Goal: Check status: Check status

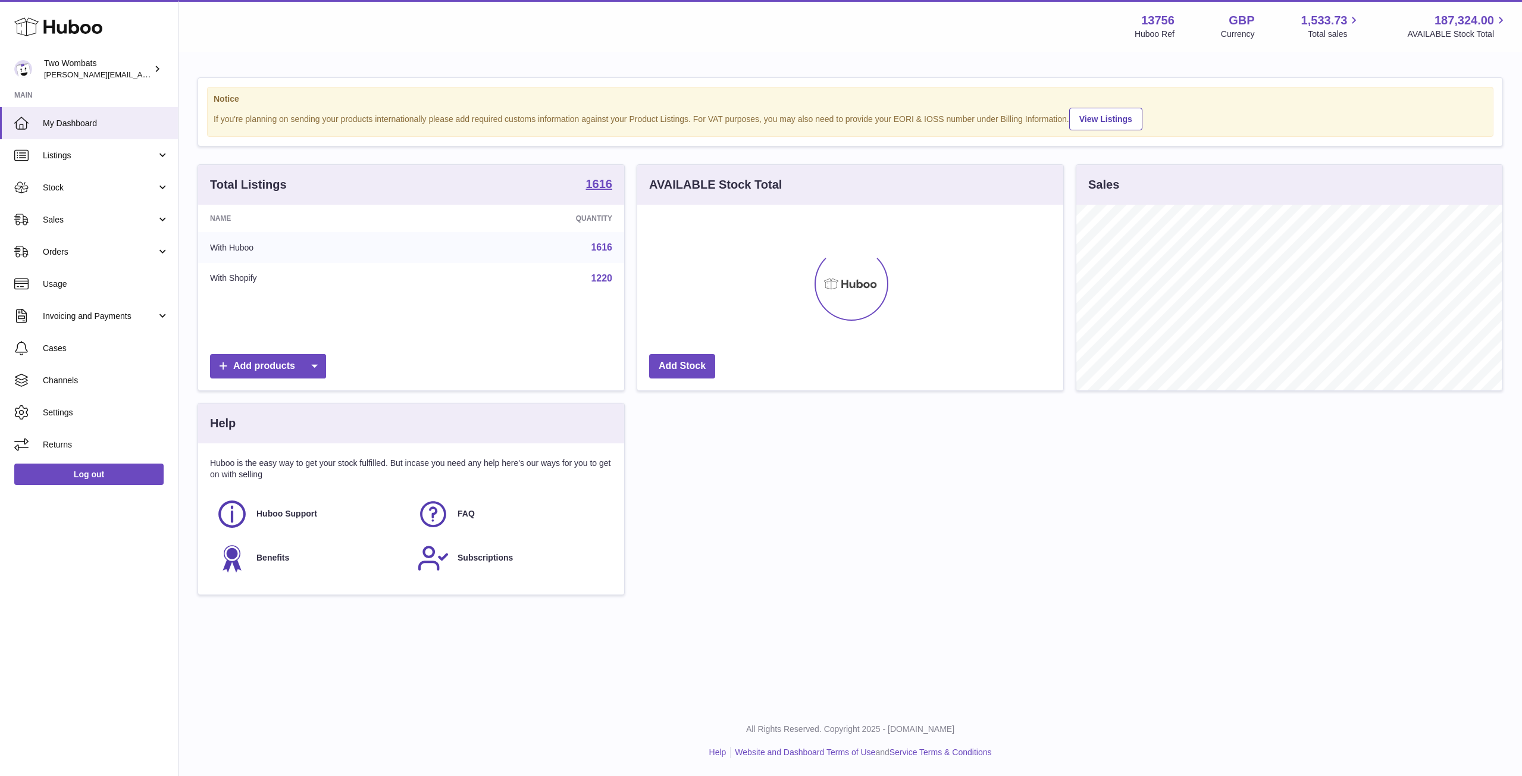
scroll to position [186, 426]
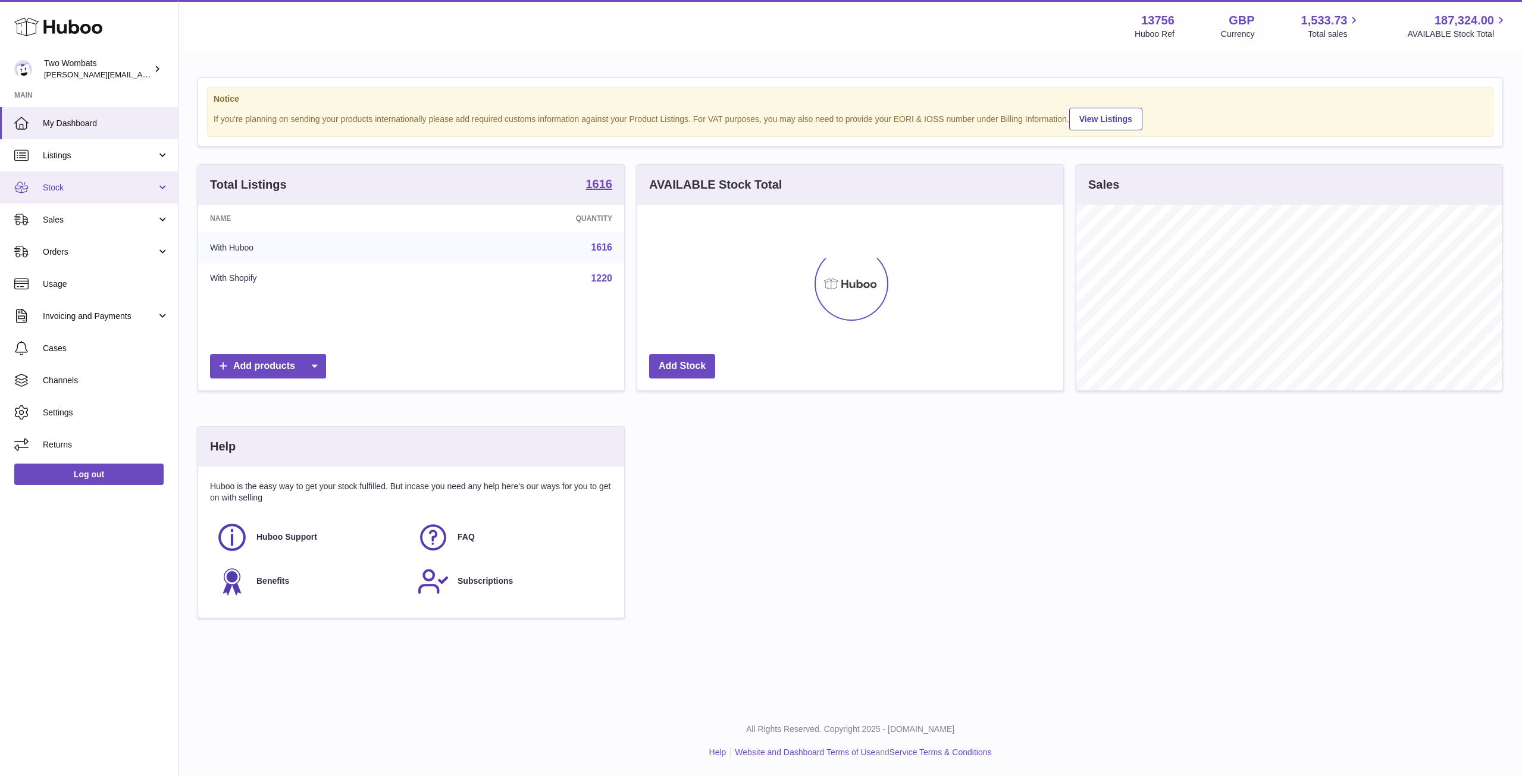
click at [159, 187] on link "Stock" at bounding box center [89, 187] width 178 height 32
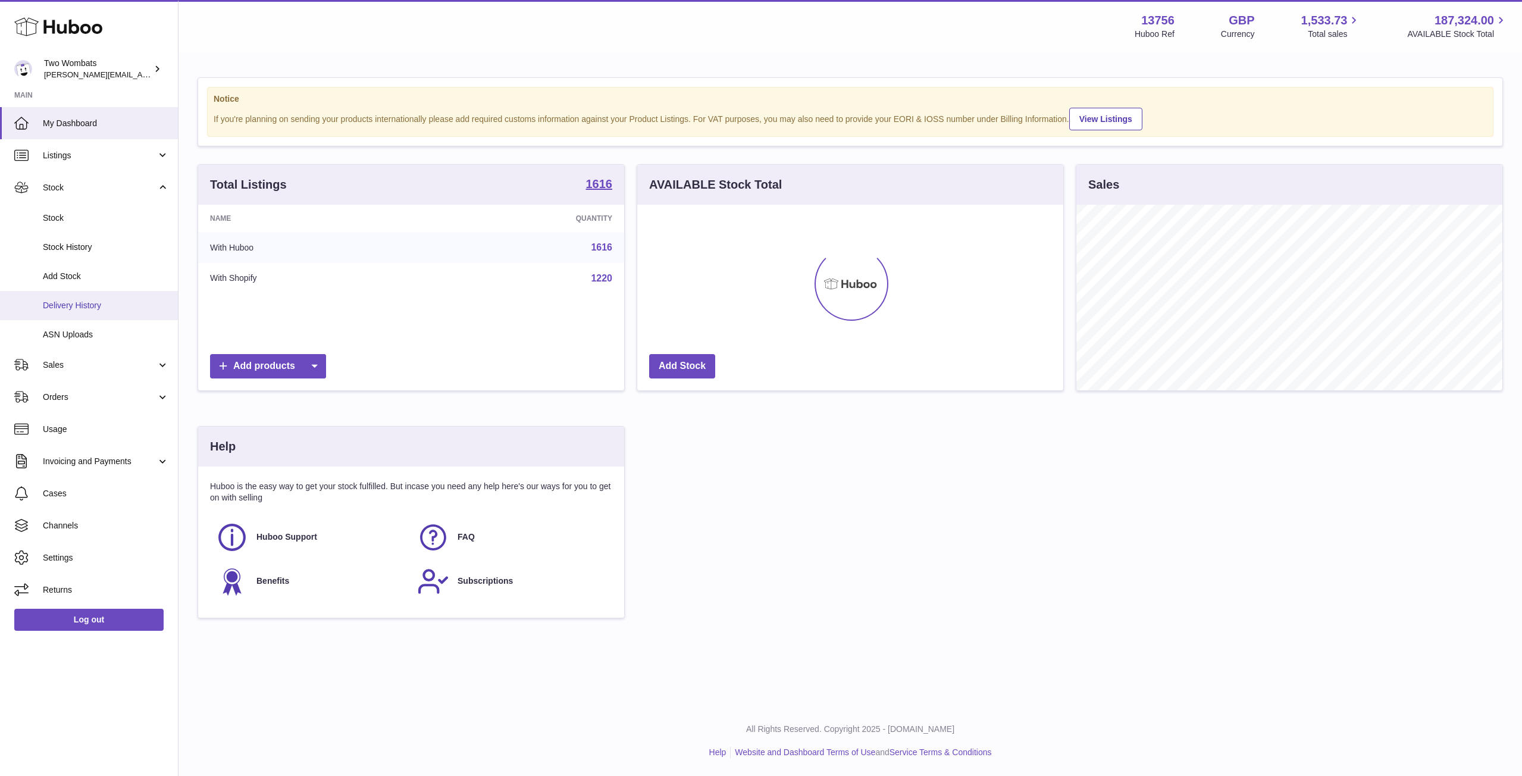
click at [68, 315] on link "Delivery History" at bounding box center [89, 305] width 178 height 29
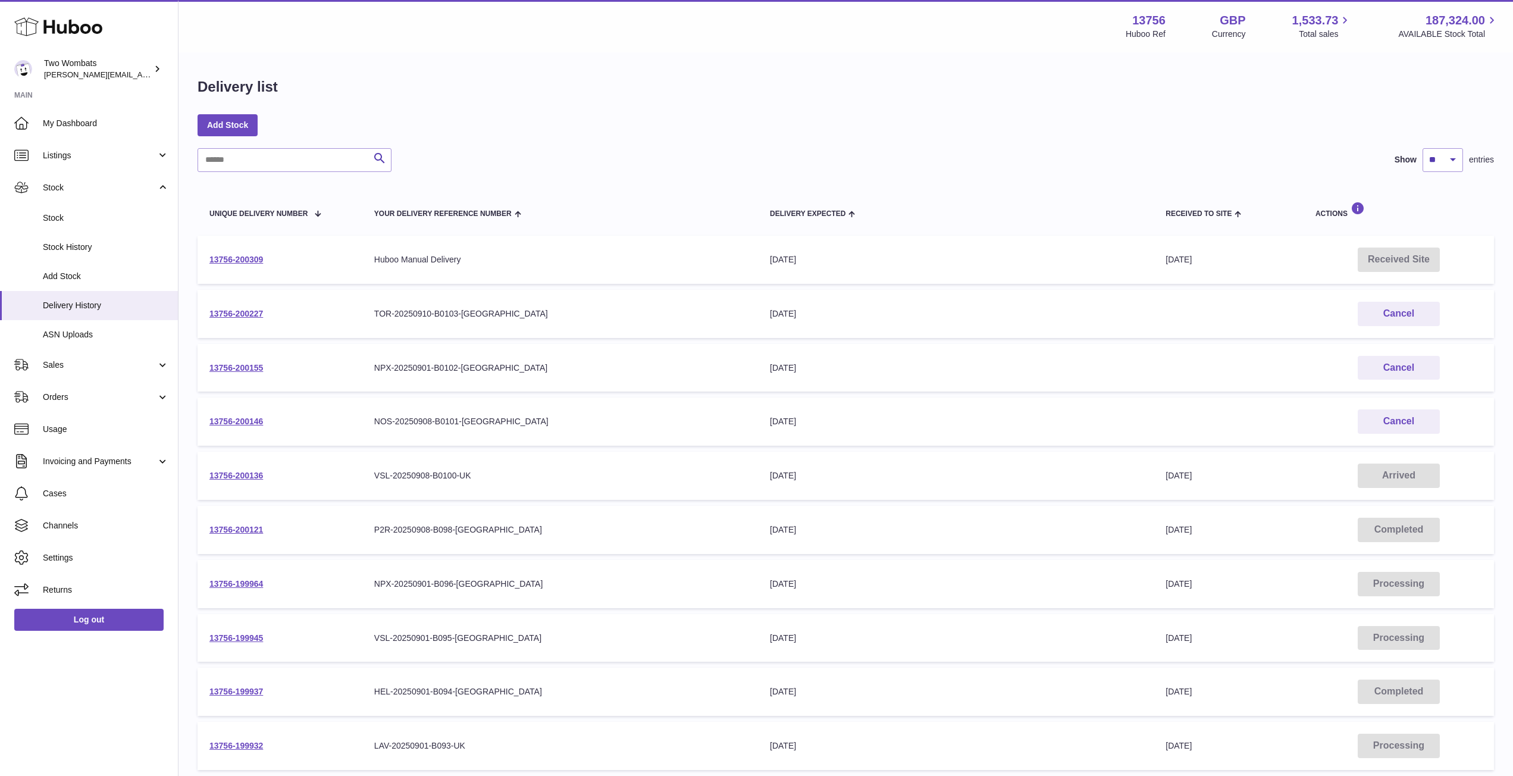
scroll to position [1, 0]
click at [276, 149] on input "text" at bounding box center [295, 160] width 194 height 24
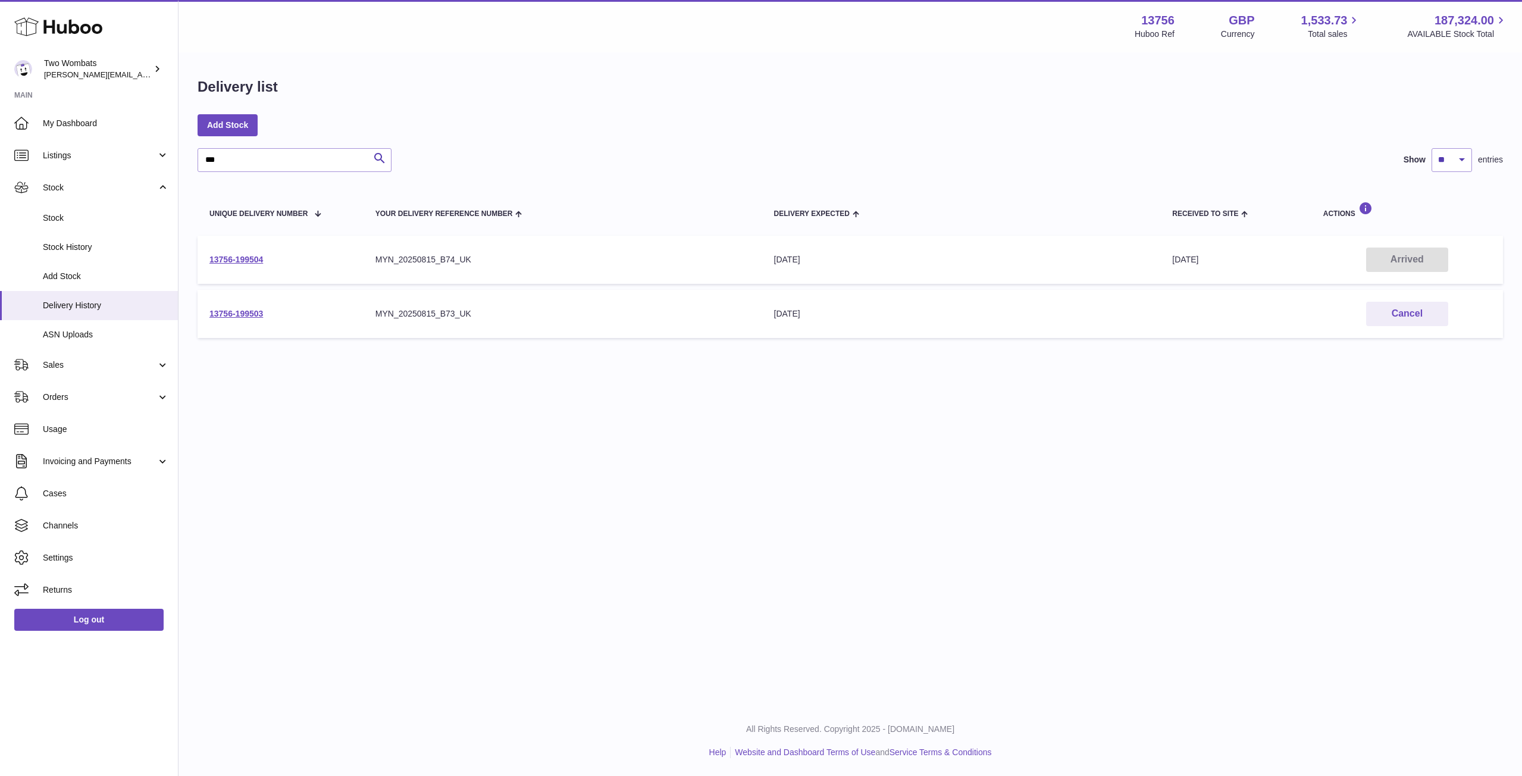
click at [248, 252] on td "13756-199504" at bounding box center [281, 260] width 166 height 48
click at [248, 257] on link "13756-199504" at bounding box center [236, 260] width 54 height 10
drag, startPoint x: 236, startPoint y: 161, endPoint x: 176, endPoint y: 154, distance: 60.5
click at [176, 154] on div "Huboo Two Wombats philip.carroll@twowombats.com Main My Dashboard Listings Not …" at bounding box center [761, 388] width 1522 height 776
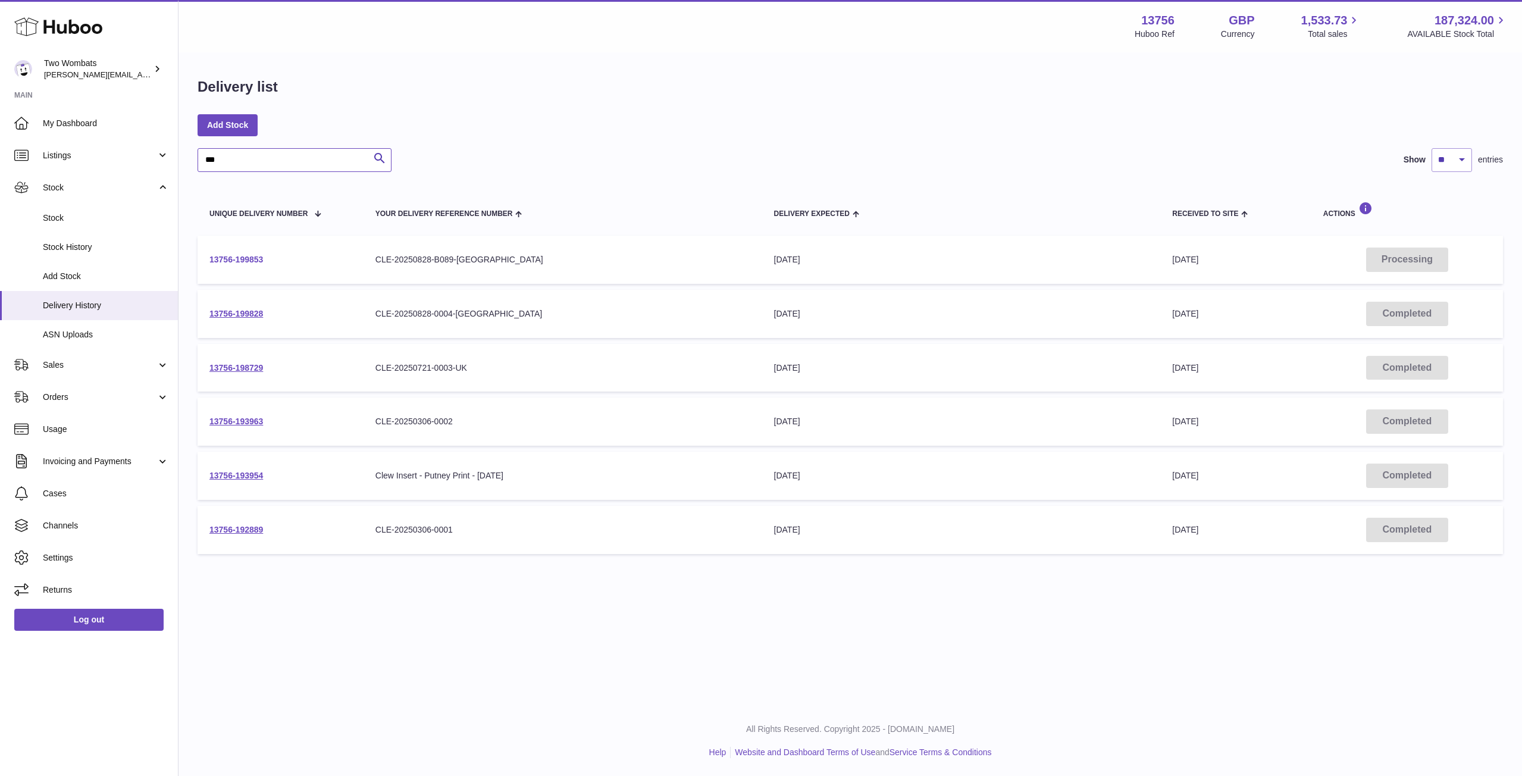
type input "***"
click at [238, 258] on link "13756-199853" at bounding box center [236, 260] width 54 height 10
drag, startPoint x: 237, startPoint y: 162, endPoint x: 159, endPoint y: 152, distance: 77.9
click at [159, 152] on div "Huboo Two Wombats philip.carroll@twowombats.com Main My Dashboard Listings Not …" at bounding box center [761, 388] width 1522 height 776
click at [159, 152] on link "Listings" at bounding box center [89, 155] width 178 height 32
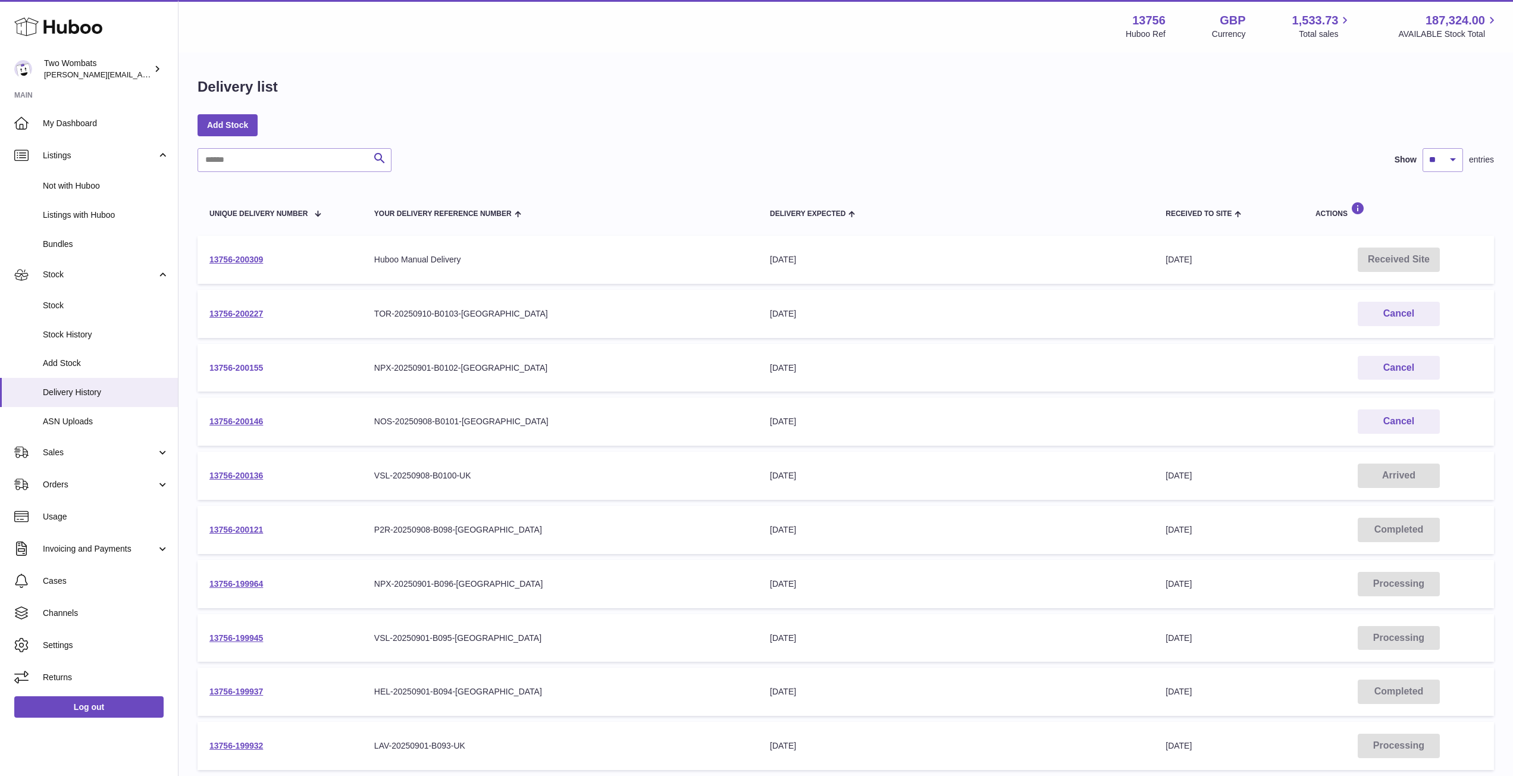
click at [234, 369] on link "13756-200155" at bounding box center [236, 368] width 54 height 10
click at [239, 477] on link "13756-200136" at bounding box center [236, 476] width 54 height 10
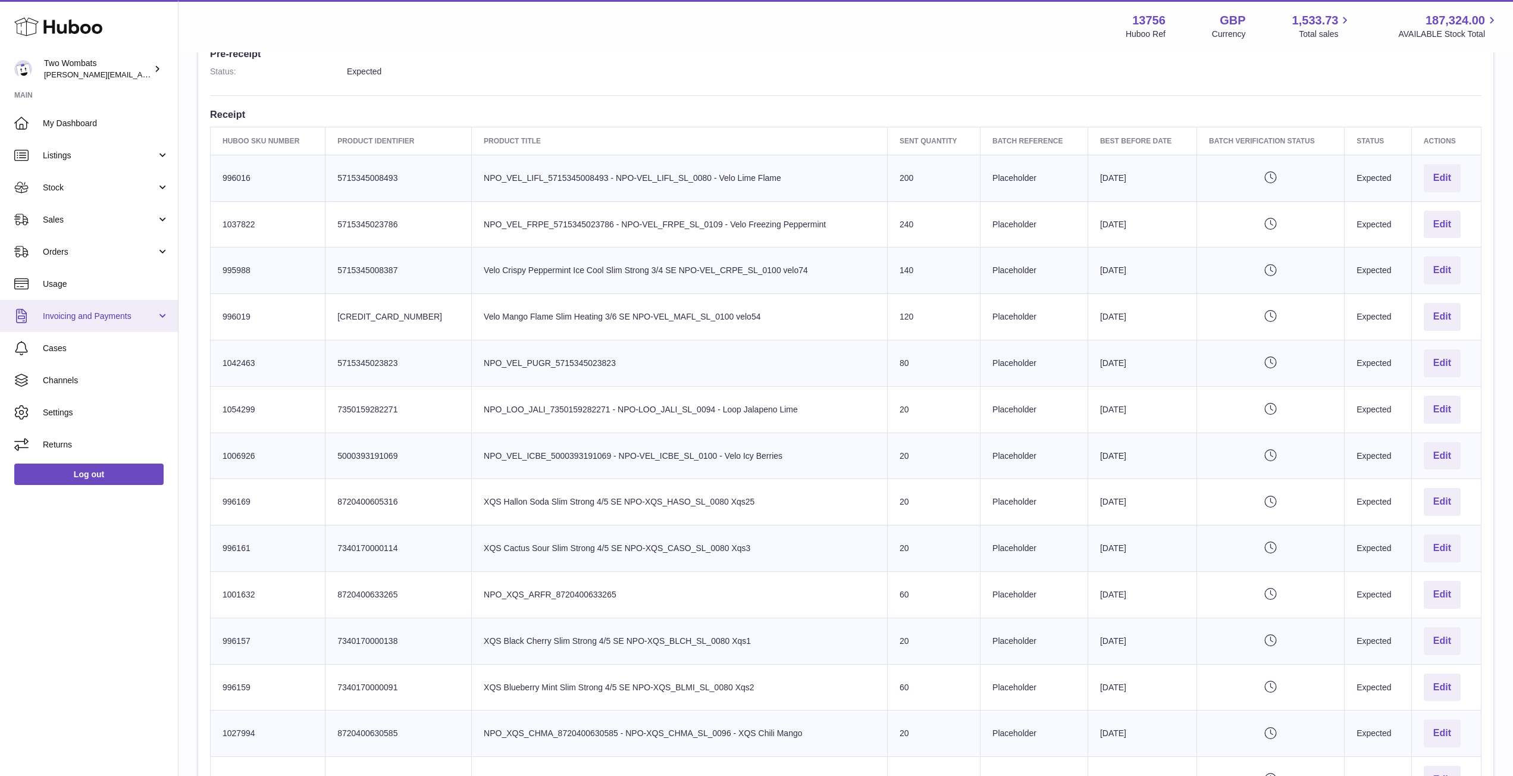
scroll to position [334, 0]
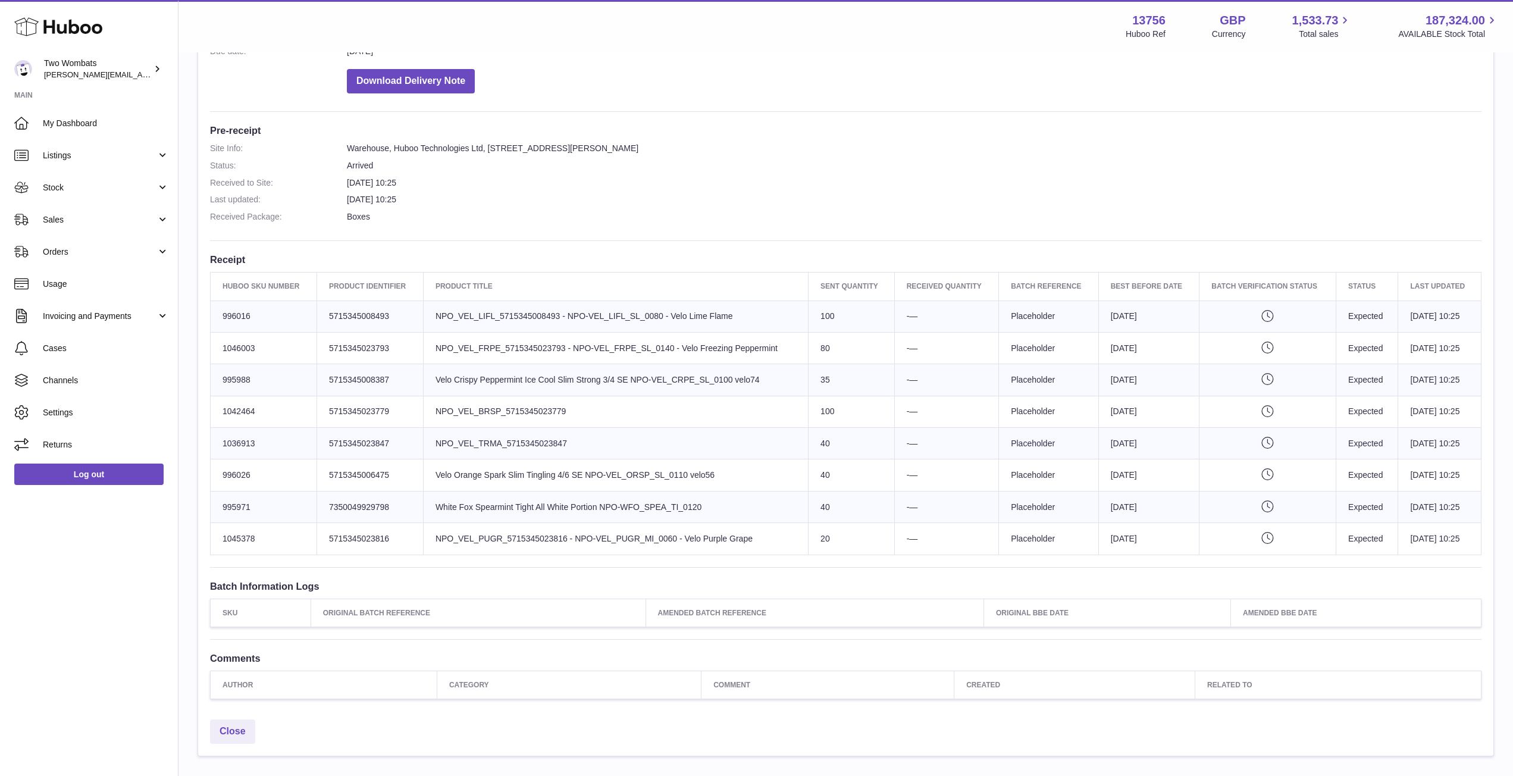
scroll to position [251, 0]
drag, startPoint x: 250, startPoint y: 315, endPoint x: 214, endPoint y: 312, distance: 36.4
click at [214, 312] on td "Huboo SKU Number 996016" at bounding box center [264, 316] width 107 height 32
copy td "996016"
click at [148, 154] on span "Listings" at bounding box center [100, 155] width 114 height 11
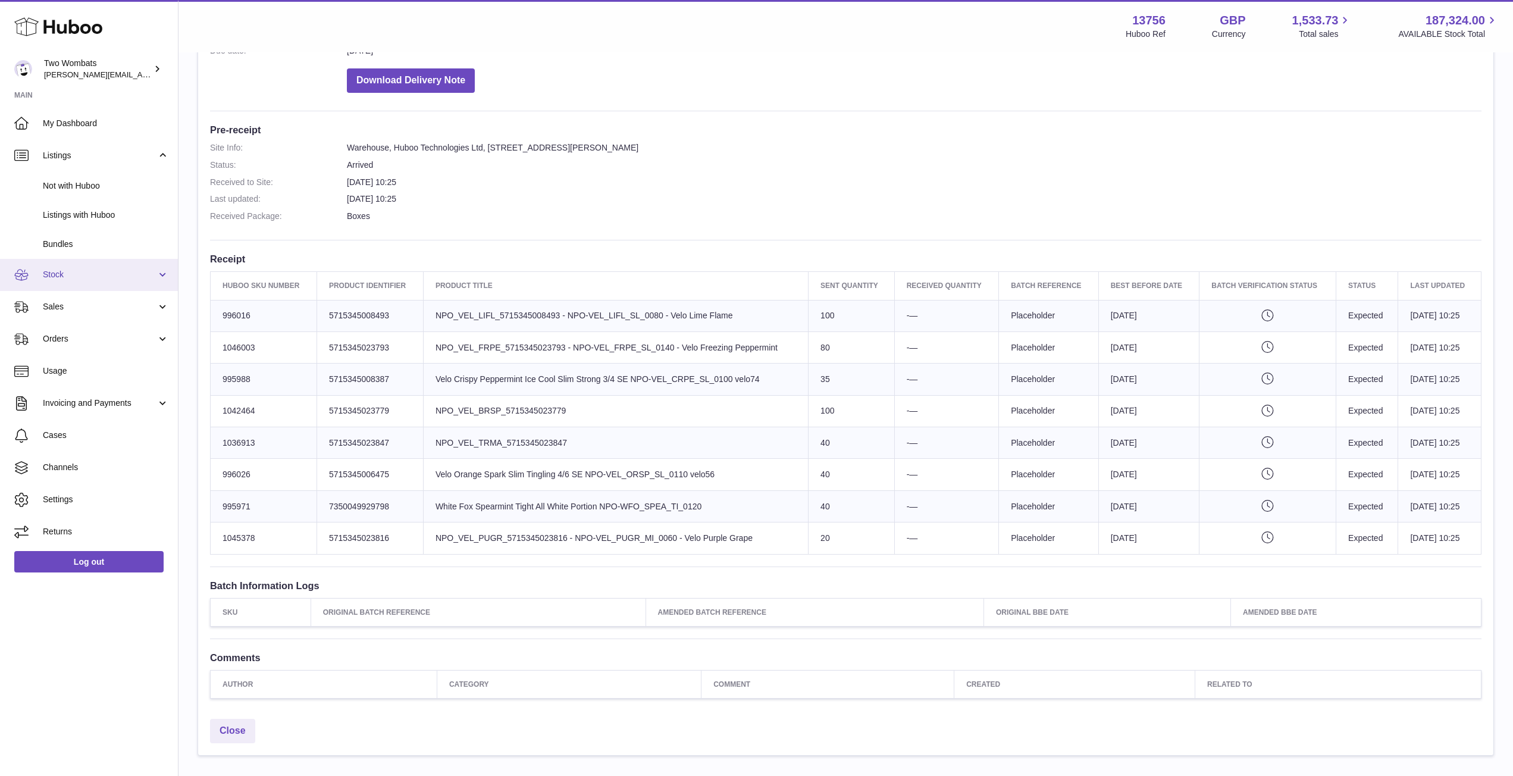
click at [114, 259] on link "Stock" at bounding box center [89, 275] width 178 height 32
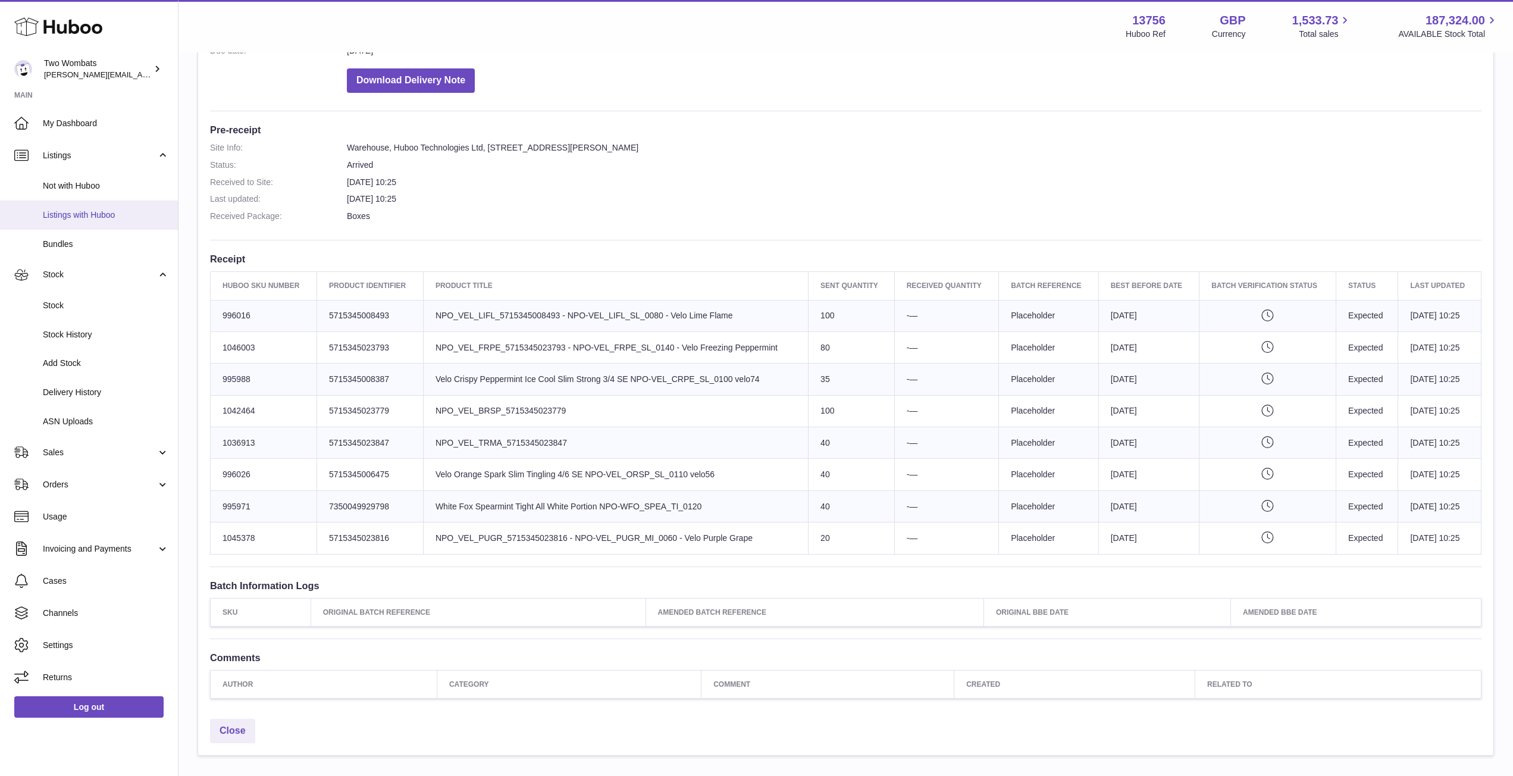
click at [108, 211] on span "Listings with Huboo" at bounding box center [106, 214] width 126 height 11
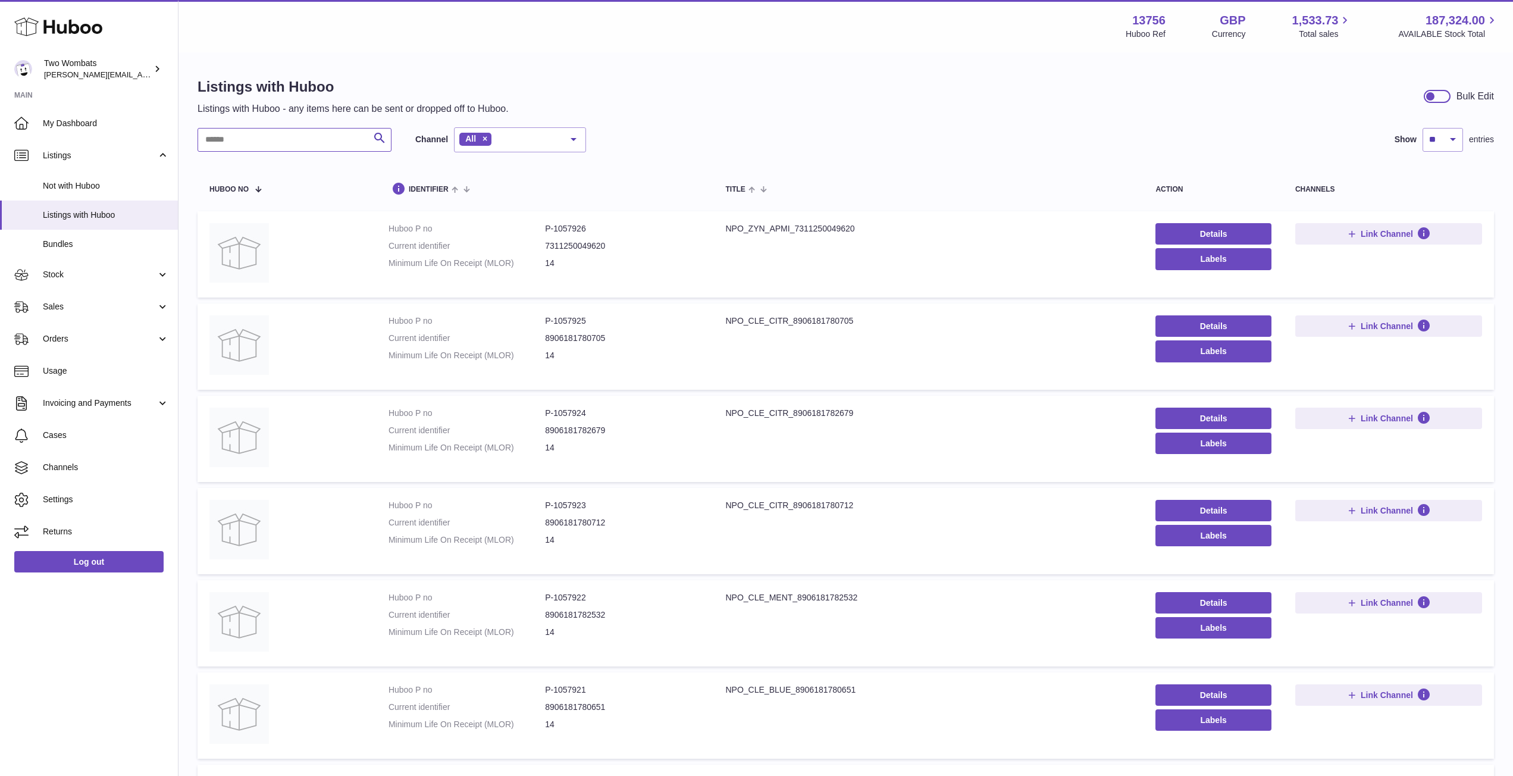
click at [270, 143] on input "text" at bounding box center [295, 140] width 194 height 24
paste input "******"
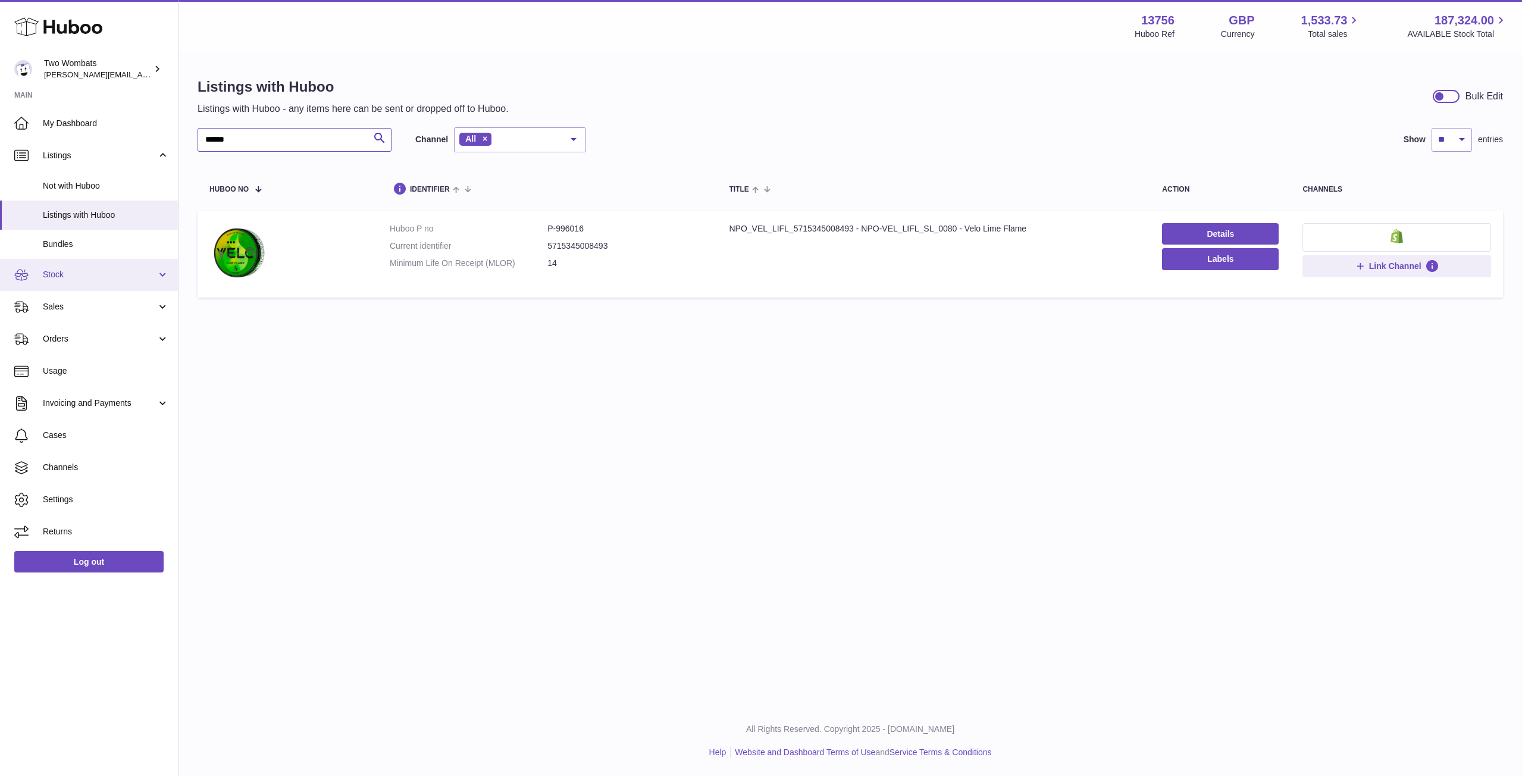
type input "******"
click at [52, 268] on link "Stock" at bounding box center [89, 275] width 178 height 32
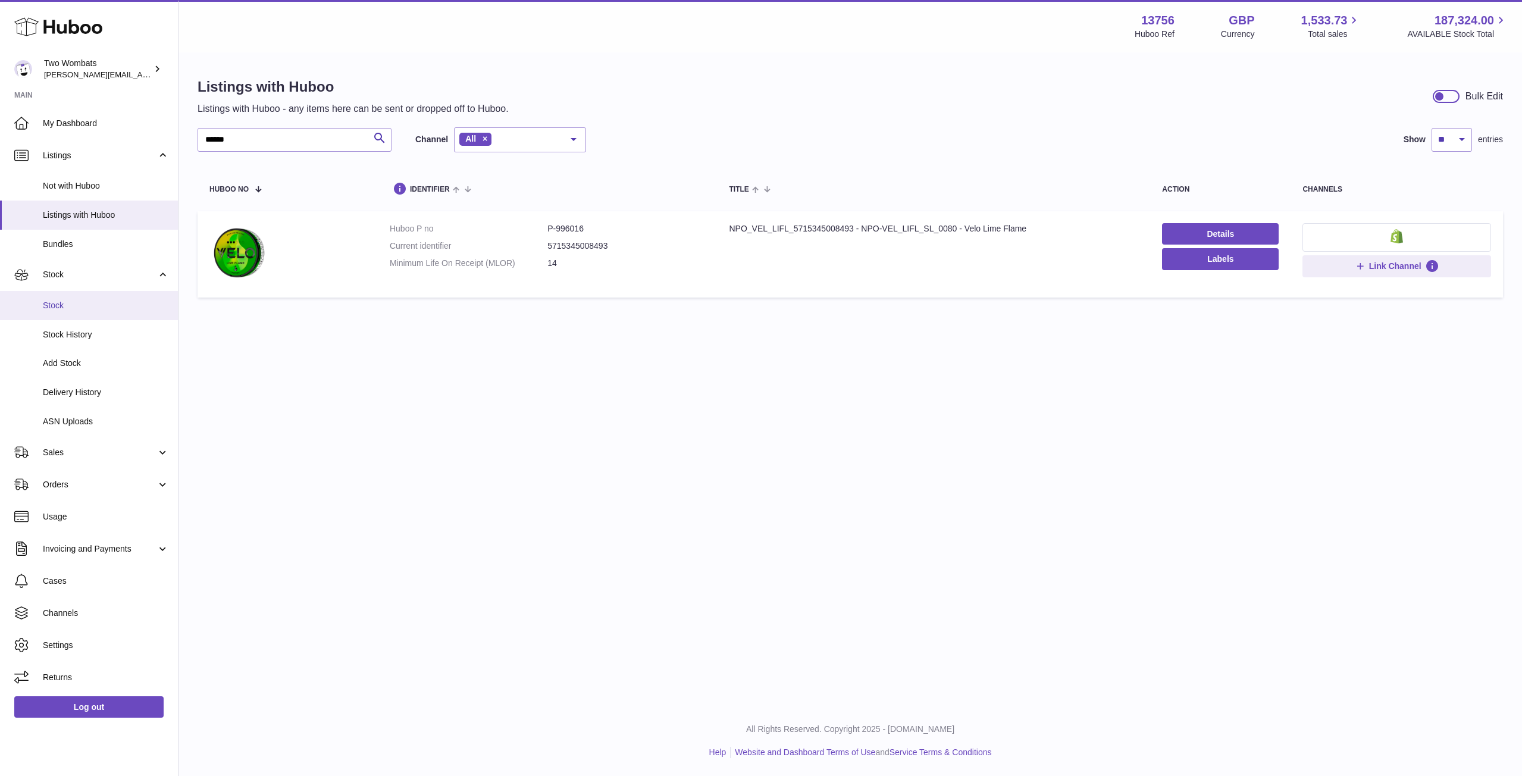
click at [60, 300] on span "Stock" at bounding box center [106, 305] width 126 height 11
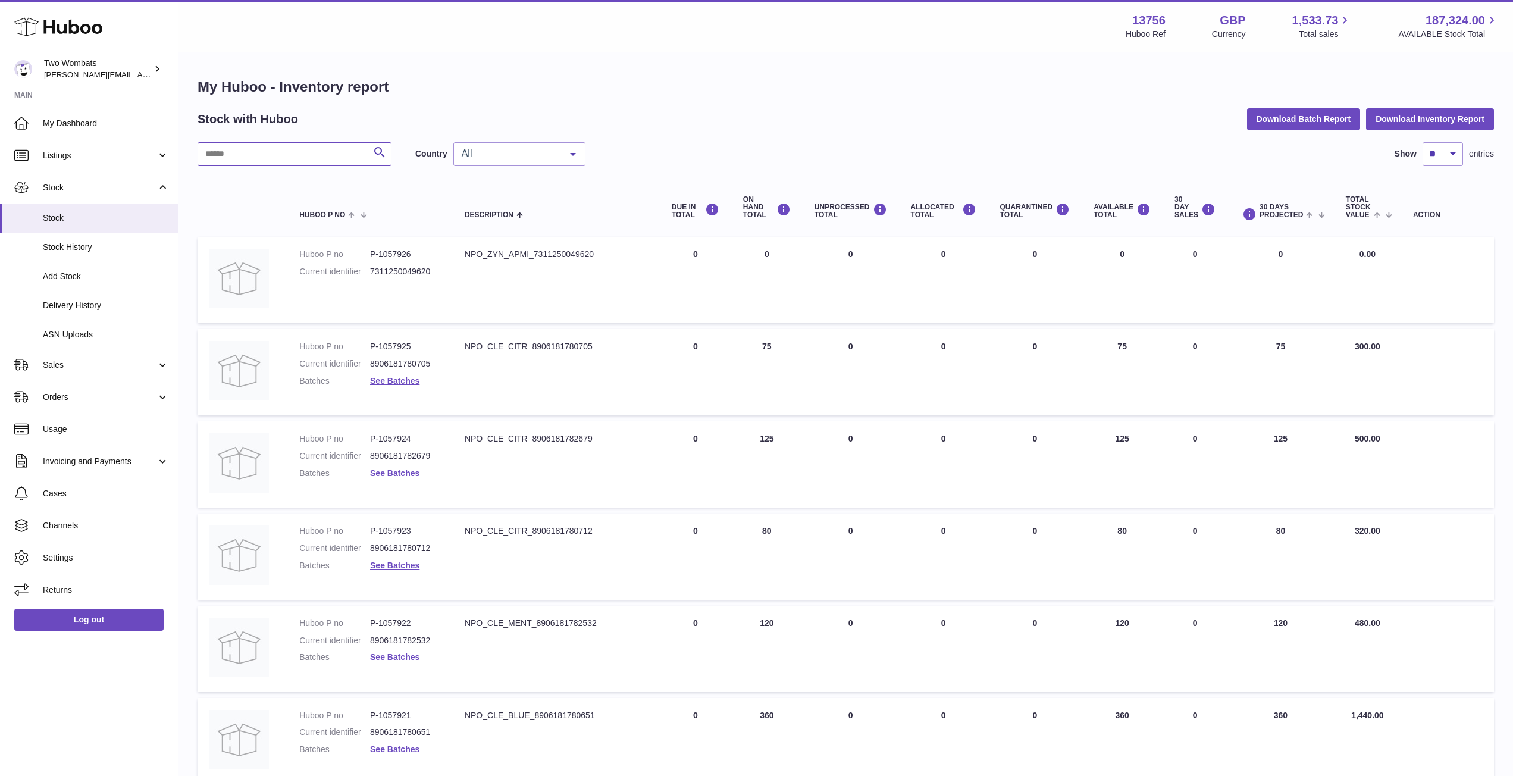
click at [270, 148] on input "text" at bounding box center [295, 154] width 194 height 24
paste input "******"
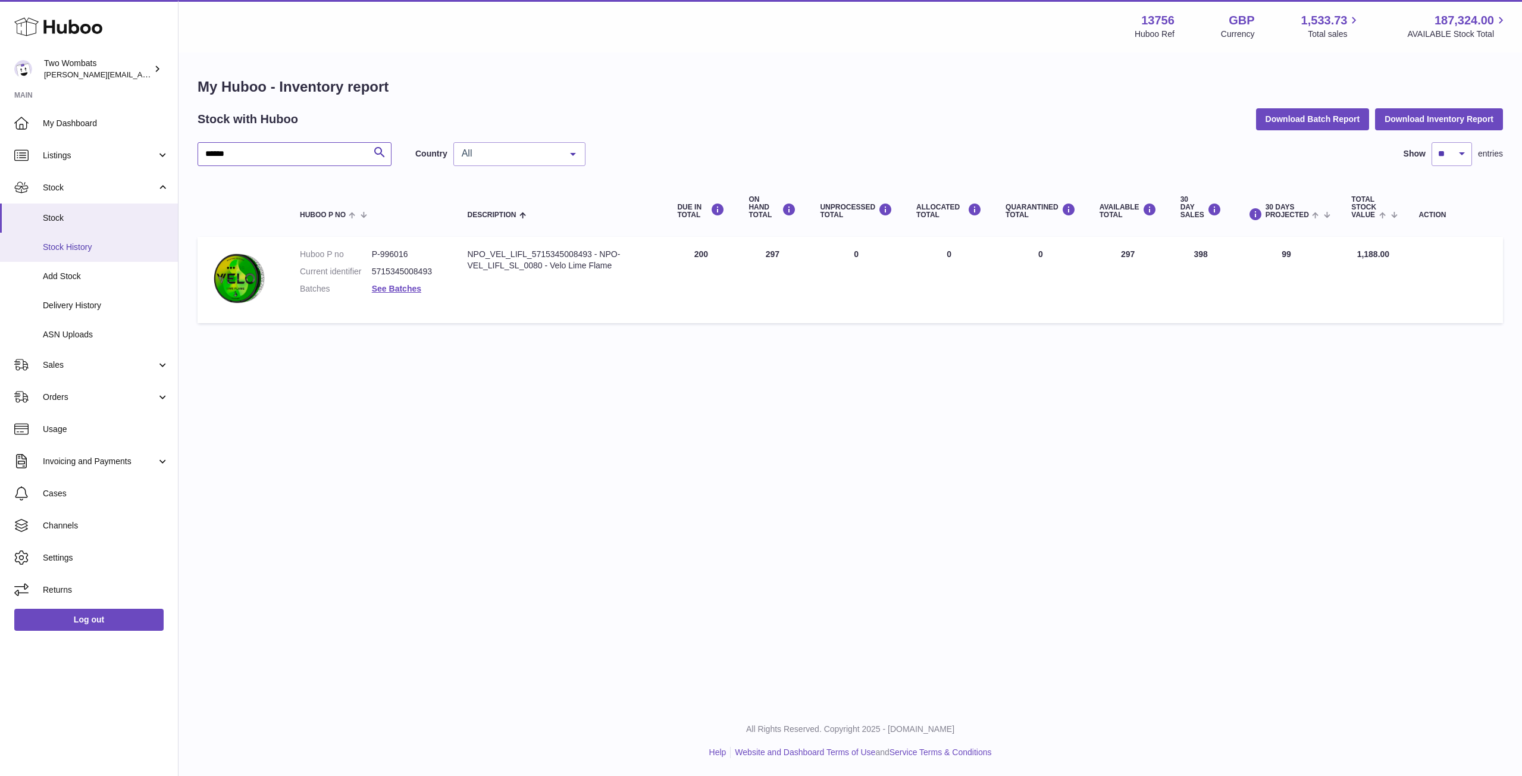
type input "******"
click at [61, 248] on span "Stock History" at bounding box center [106, 247] width 126 height 11
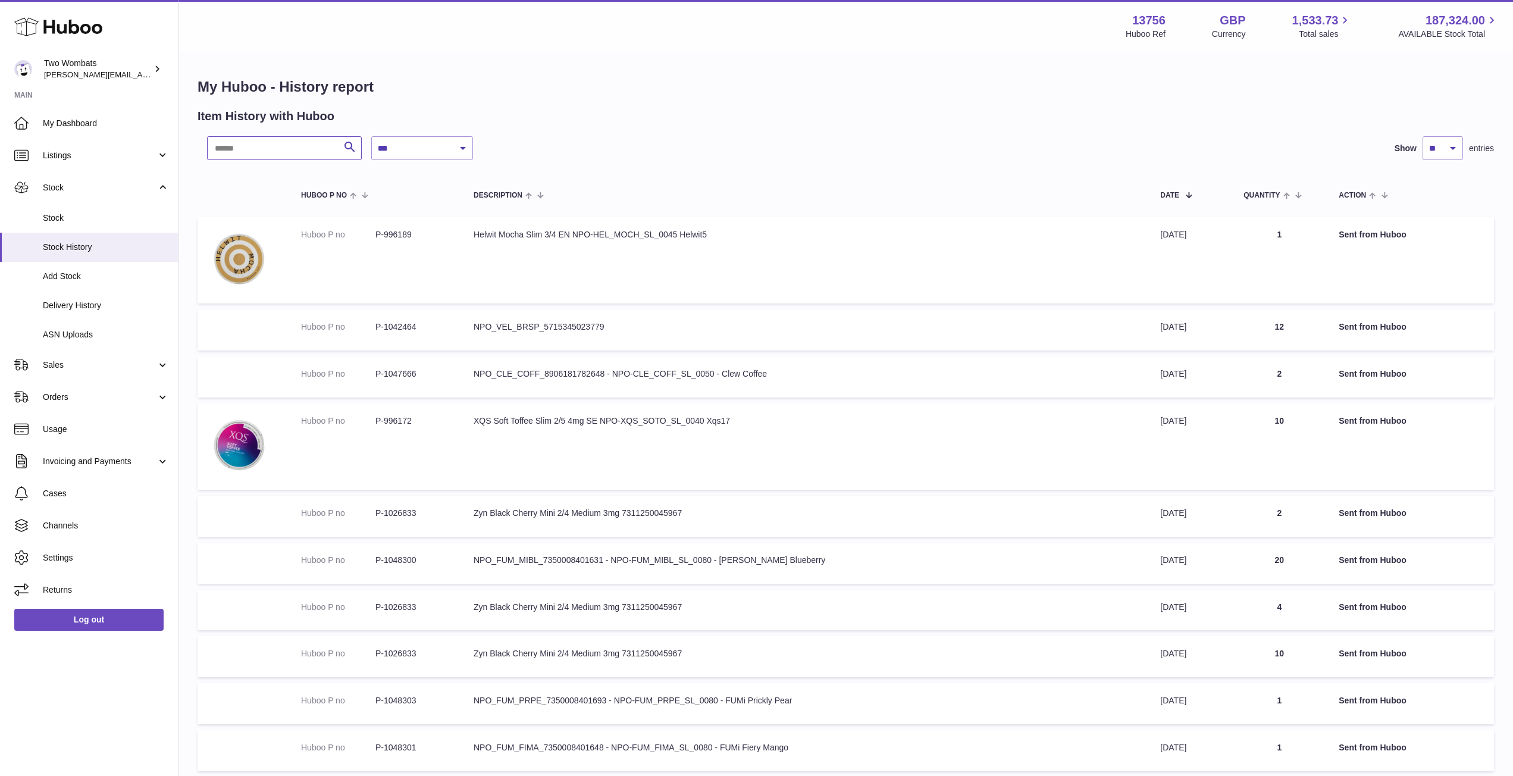
click at [272, 151] on input "text" at bounding box center [284, 148] width 155 height 24
paste input "******"
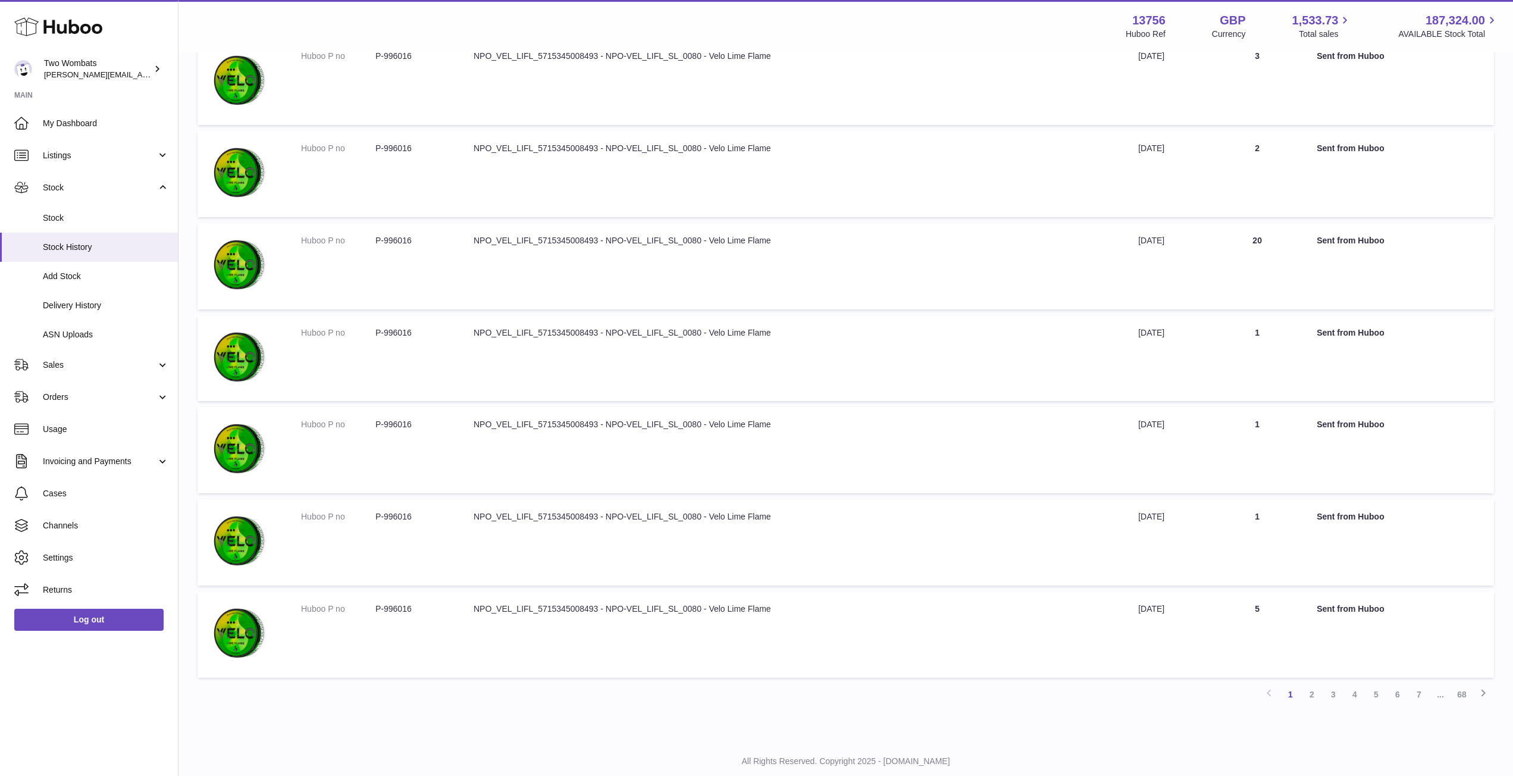
scroll to position [487, 0]
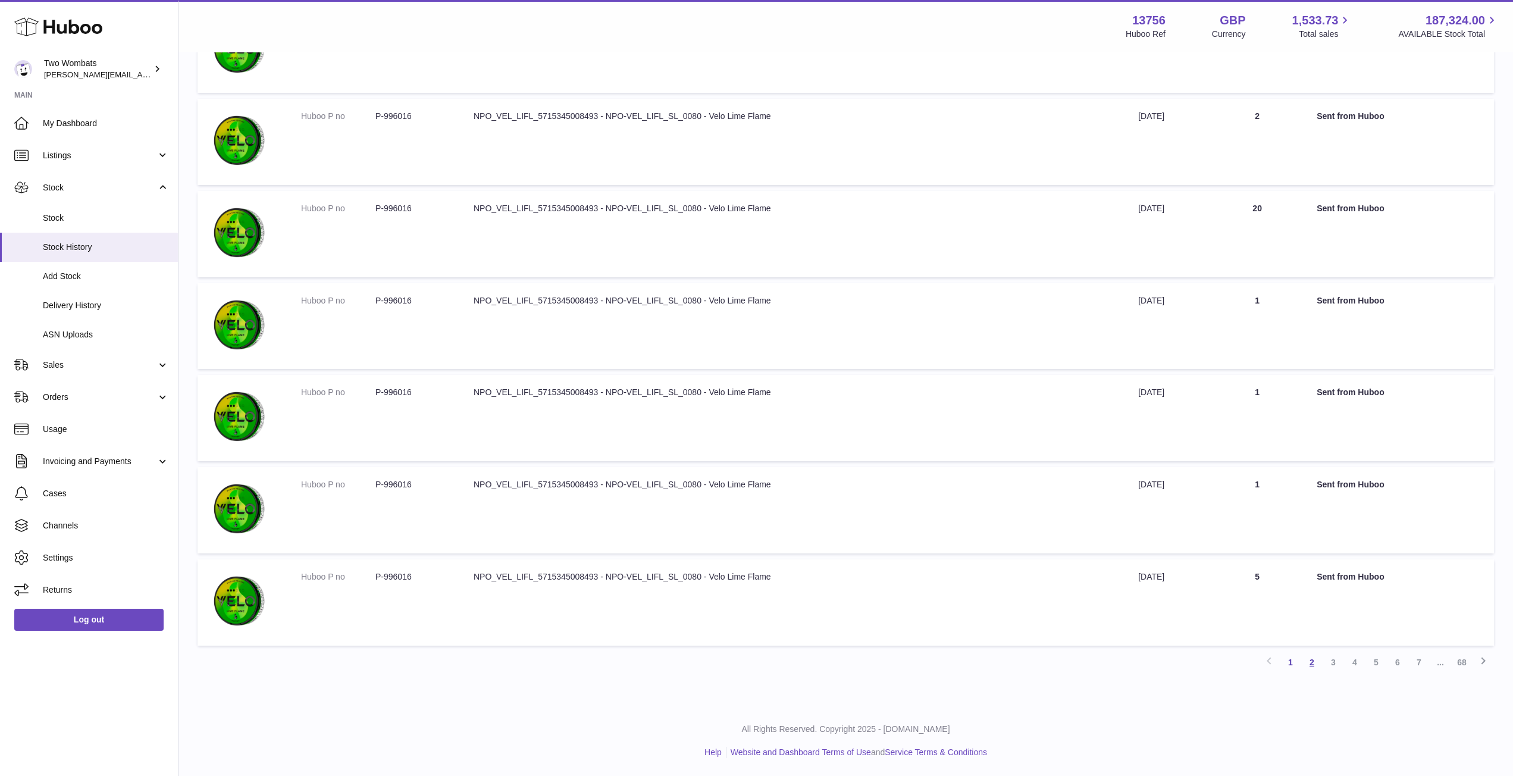
type input "******"
click at [1310, 662] on link "2" at bounding box center [1311, 662] width 21 height 21
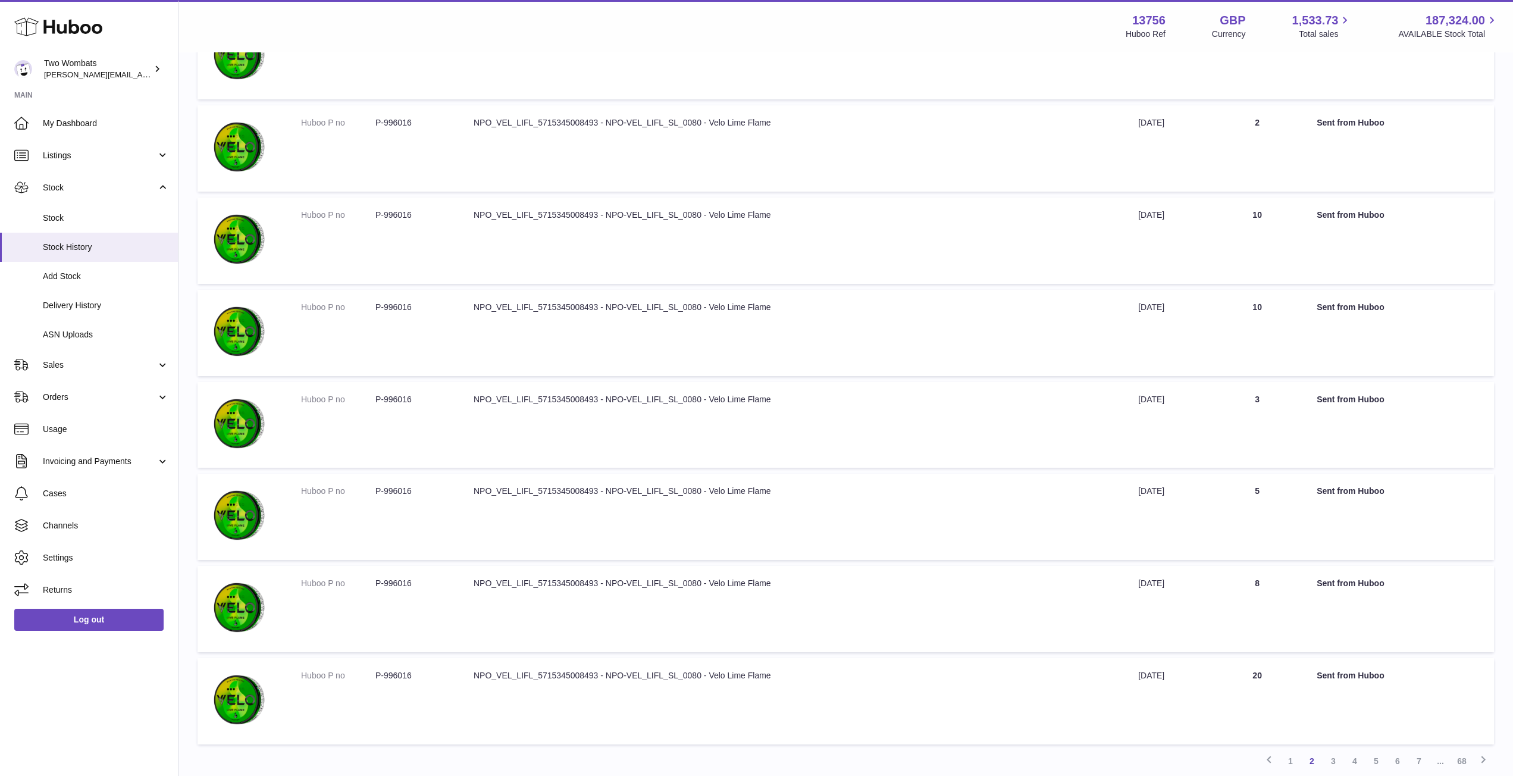
scroll to position [487, 0]
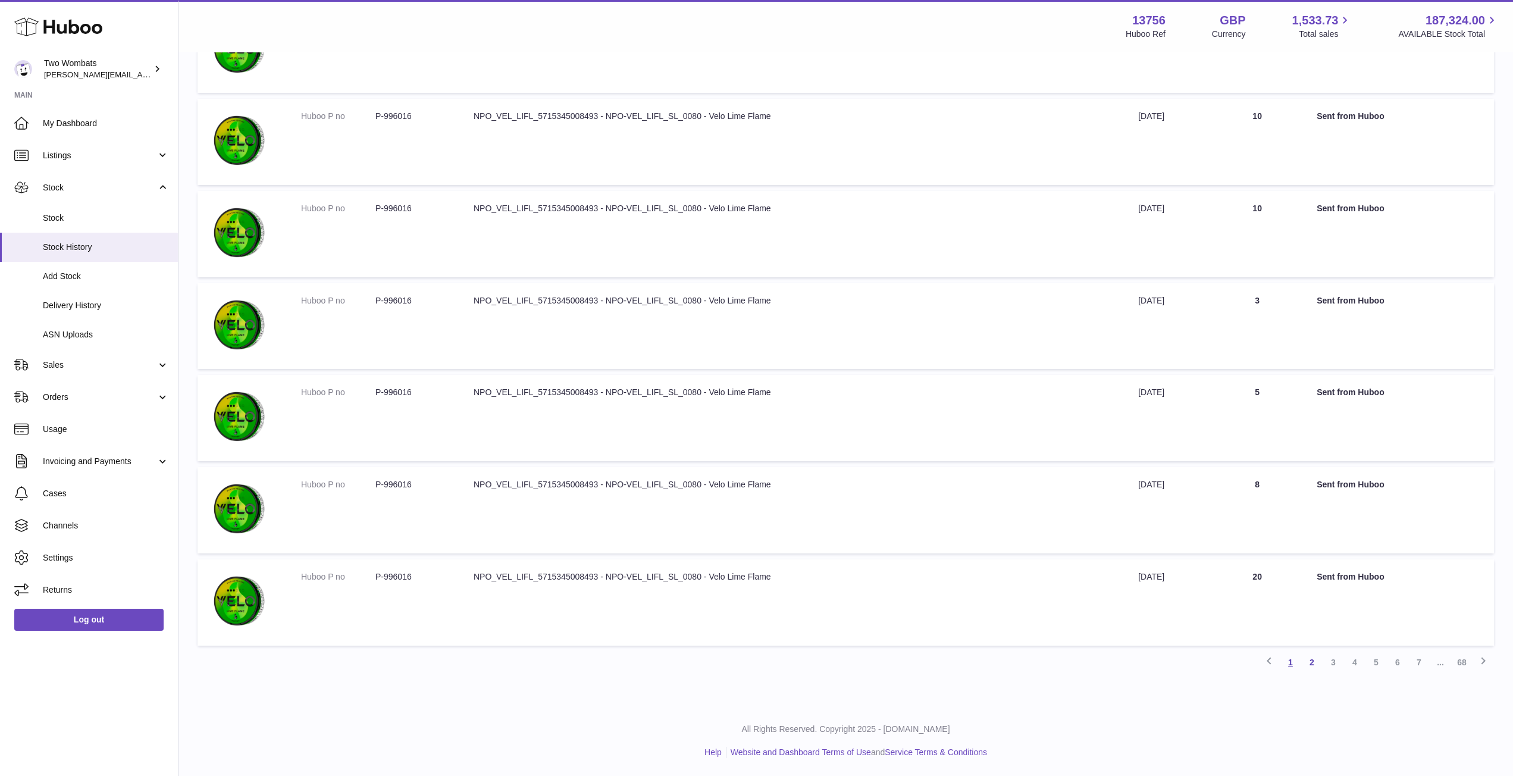
click at [1289, 662] on link "1" at bounding box center [1290, 662] width 21 height 21
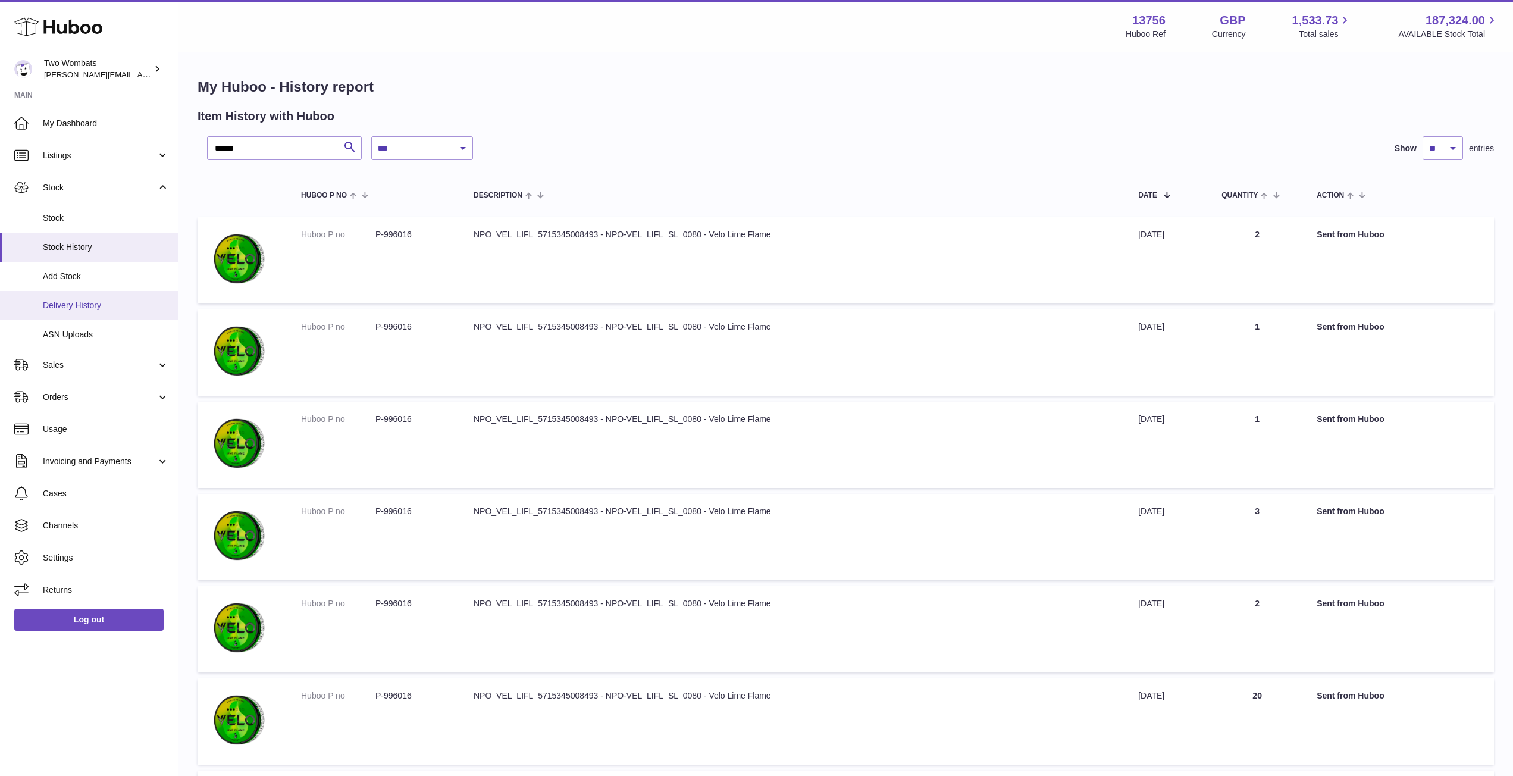
click at [101, 311] on span "Delivery History" at bounding box center [106, 305] width 126 height 11
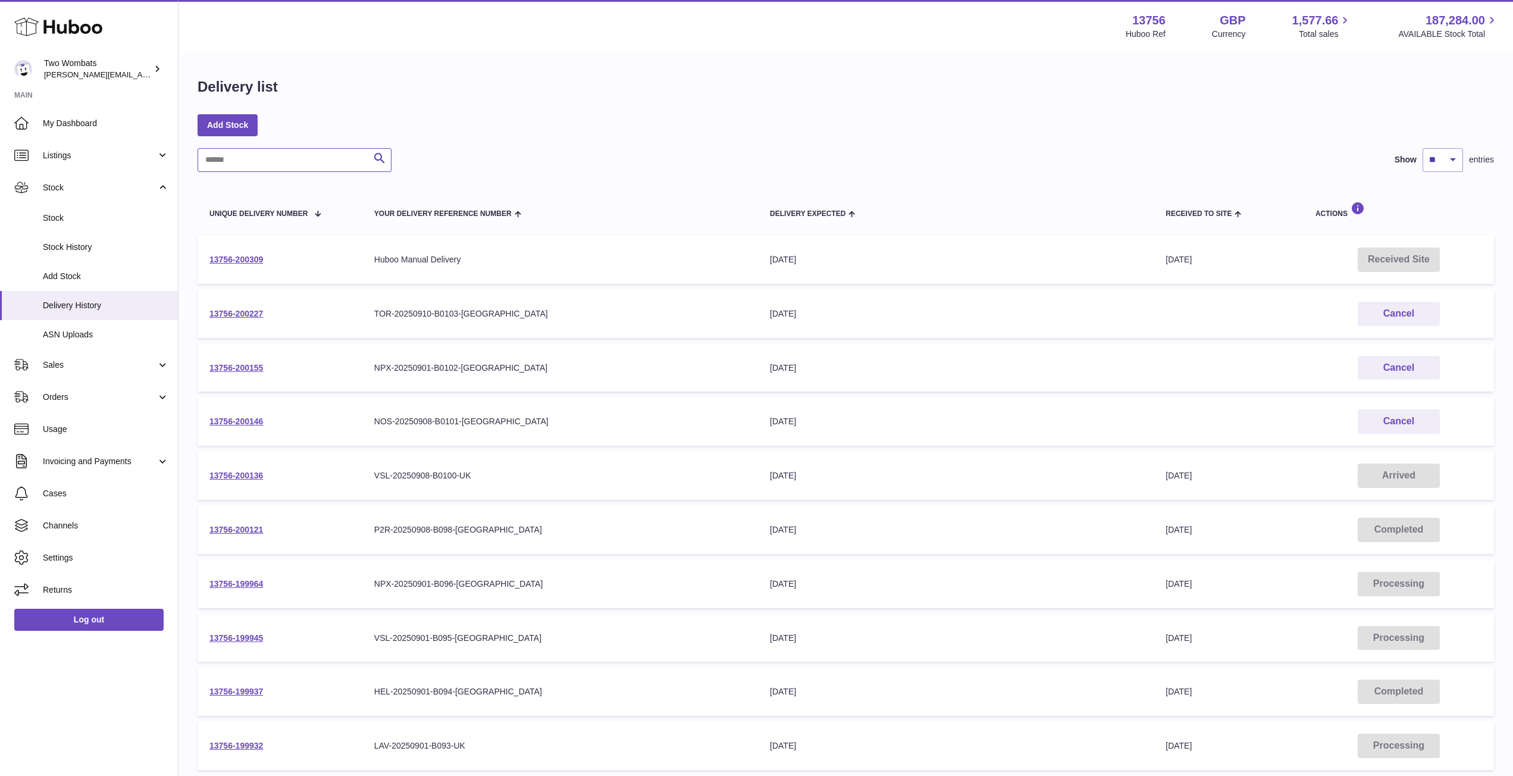
click at [267, 161] on input "text" at bounding box center [295, 160] width 194 height 24
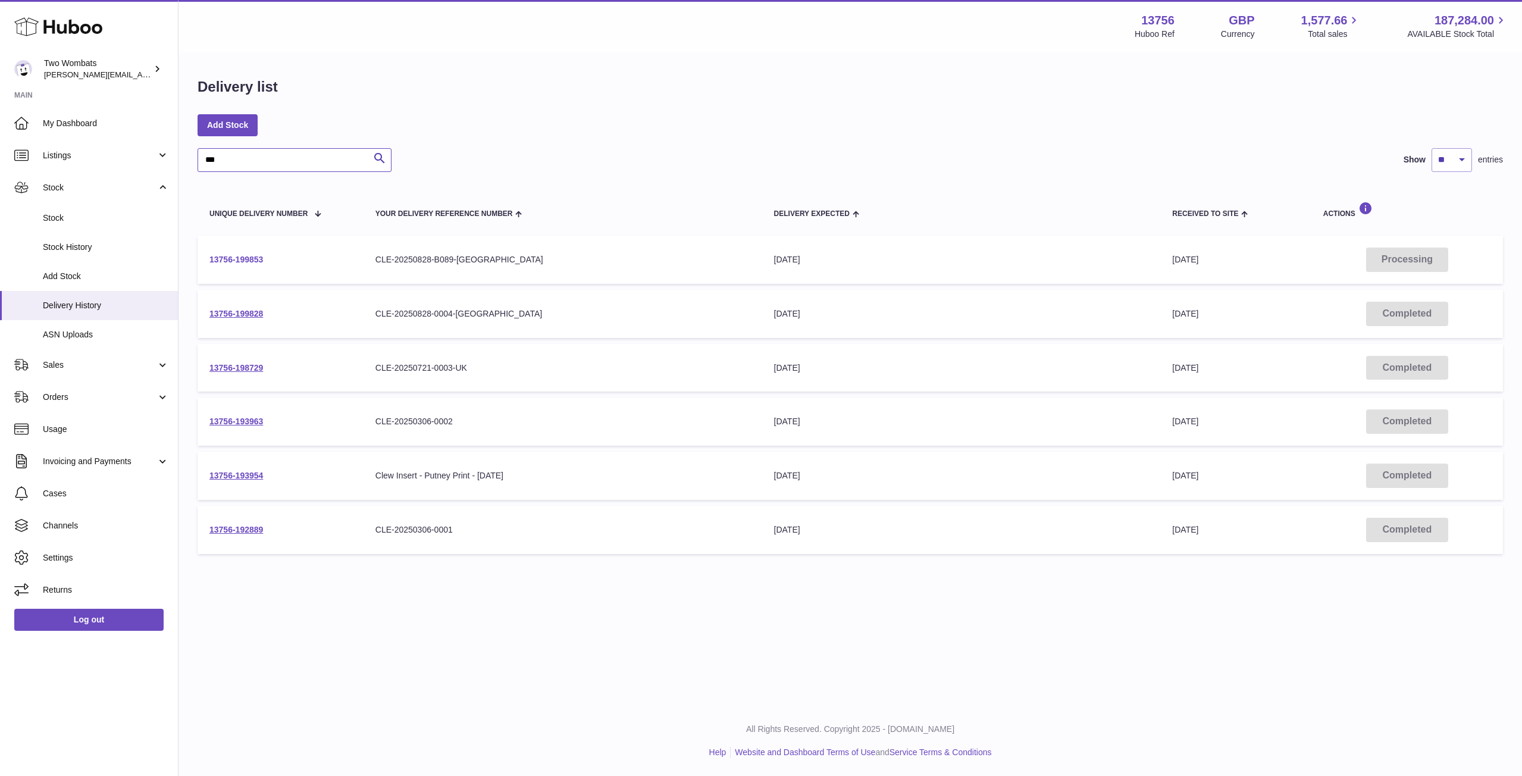
type input "***"
click at [244, 260] on link "13756-199853" at bounding box center [236, 260] width 54 height 10
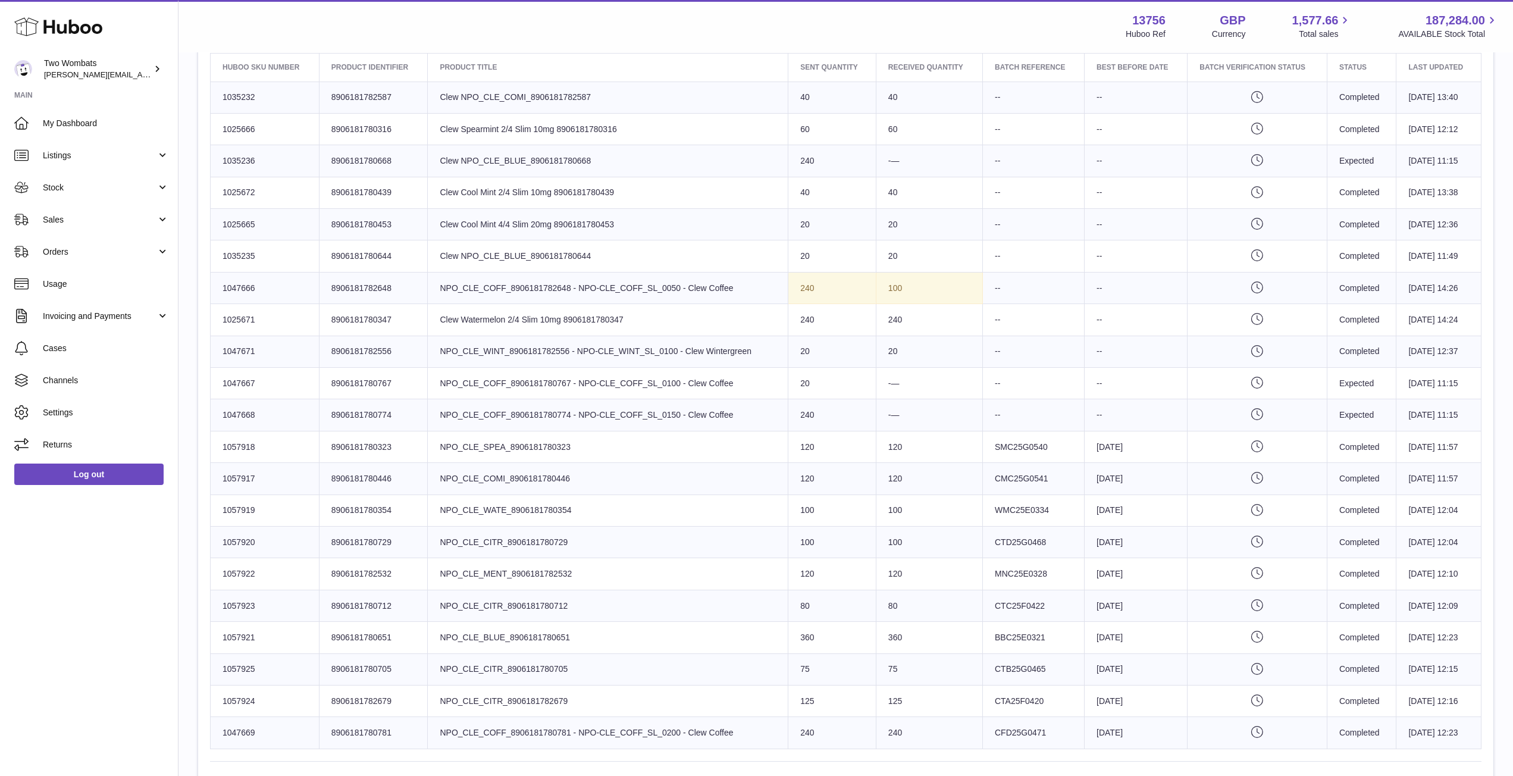
scroll to position [468, 0]
drag, startPoint x: 900, startPoint y: 320, endPoint x: 736, endPoint y: 321, distance: 164.2
click at [736, 321] on tr "Huboo SKU Number 1025671 Client Identifier 8906181780347 Product title Clew Wat…" at bounding box center [846, 321] width 1271 height 32
drag, startPoint x: 905, startPoint y: 255, endPoint x: 793, endPoint y: 268, distance: 112.6
click at [793, 268] on tr "Huboo SKU Number 1035235 Client Identifier 8906181780644 Product title Clew NPO…" at bounding box center [846, 257] width 1271 height 32
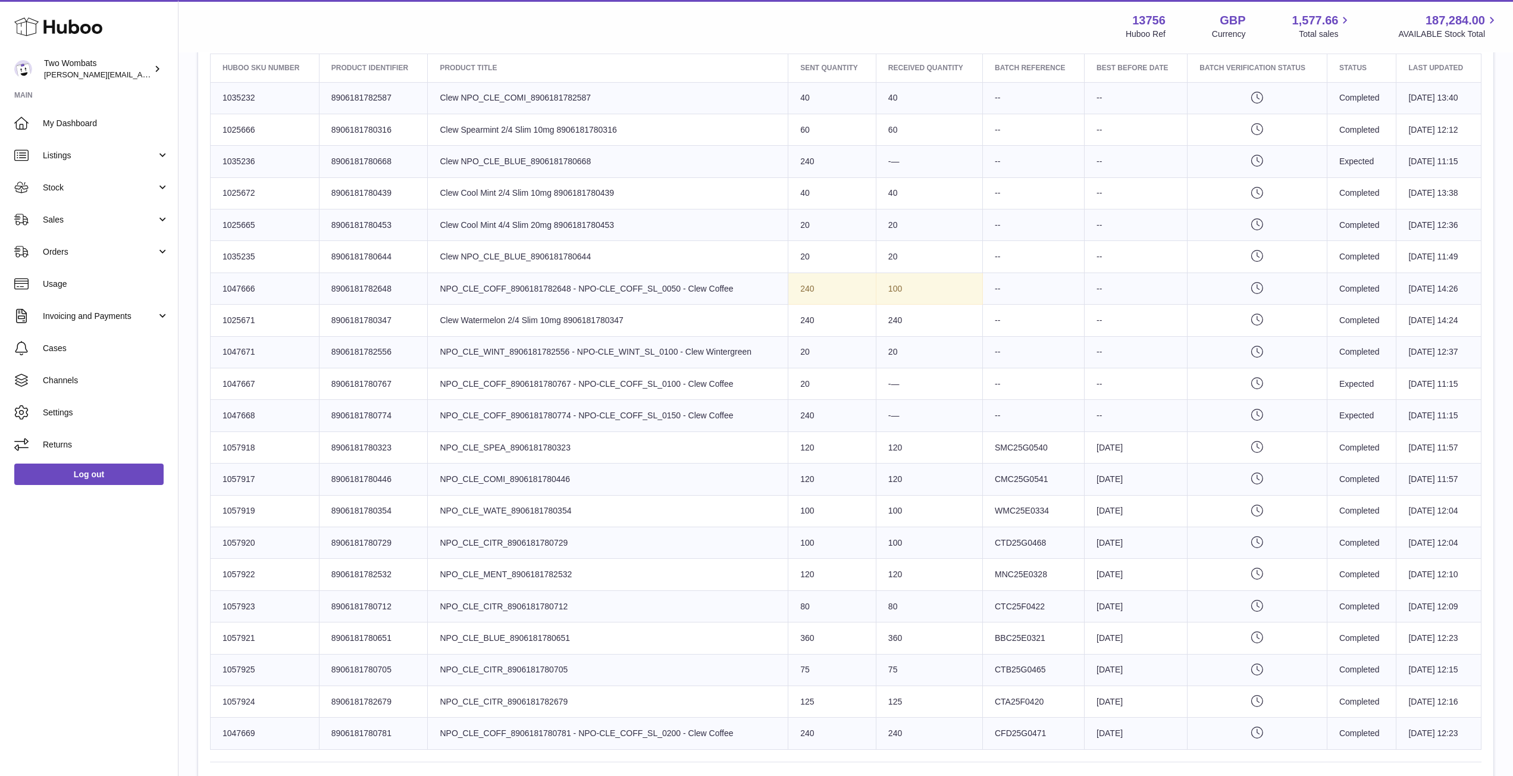
drag, startPoint x: 262, startPoint y: 668, endPoint x: 210, endPoint y: 668, distance: 51.8
click at [211, 668] on td "Huboo SKU Number 1057925" at bounding box center [265, 670] width 109 height 32
copy td "1057925"
drag, startPoint x: 254, startPoint y: 637, endPoint x: 223, endPoint y: 638, distance: 30.9
click at [223, 638] on td "Huboo SKU Number 1057921" at bounding box center [265, 638] width 109 height 32
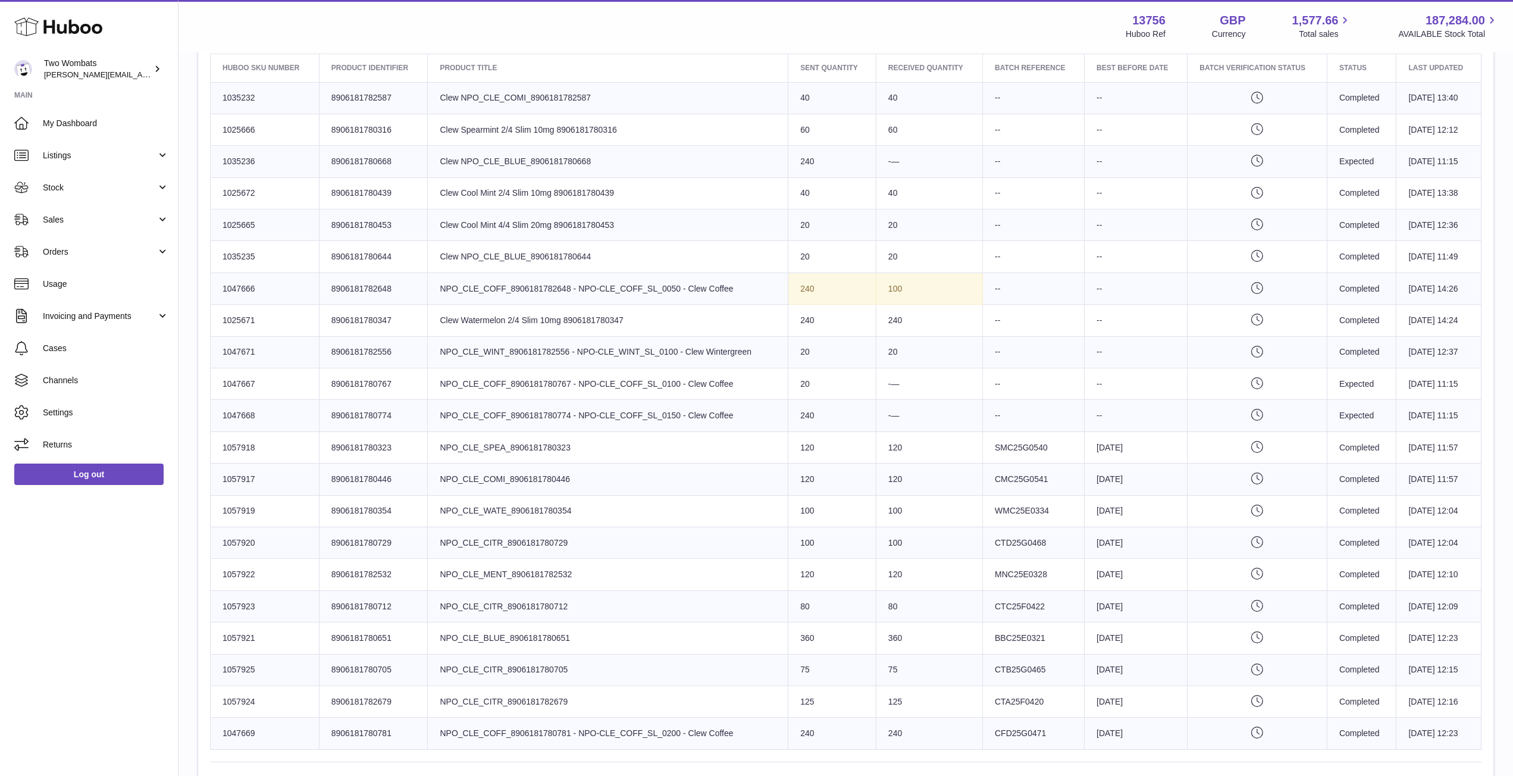
copy td "1057921"
drag, startPoint x: 348, startPoint y: 22, endPoint x: -125, endPoint y: 150, distance: 489.5
click at [164, 149] on link "Listings" at bounding box center [89, 155] width 178 height 32
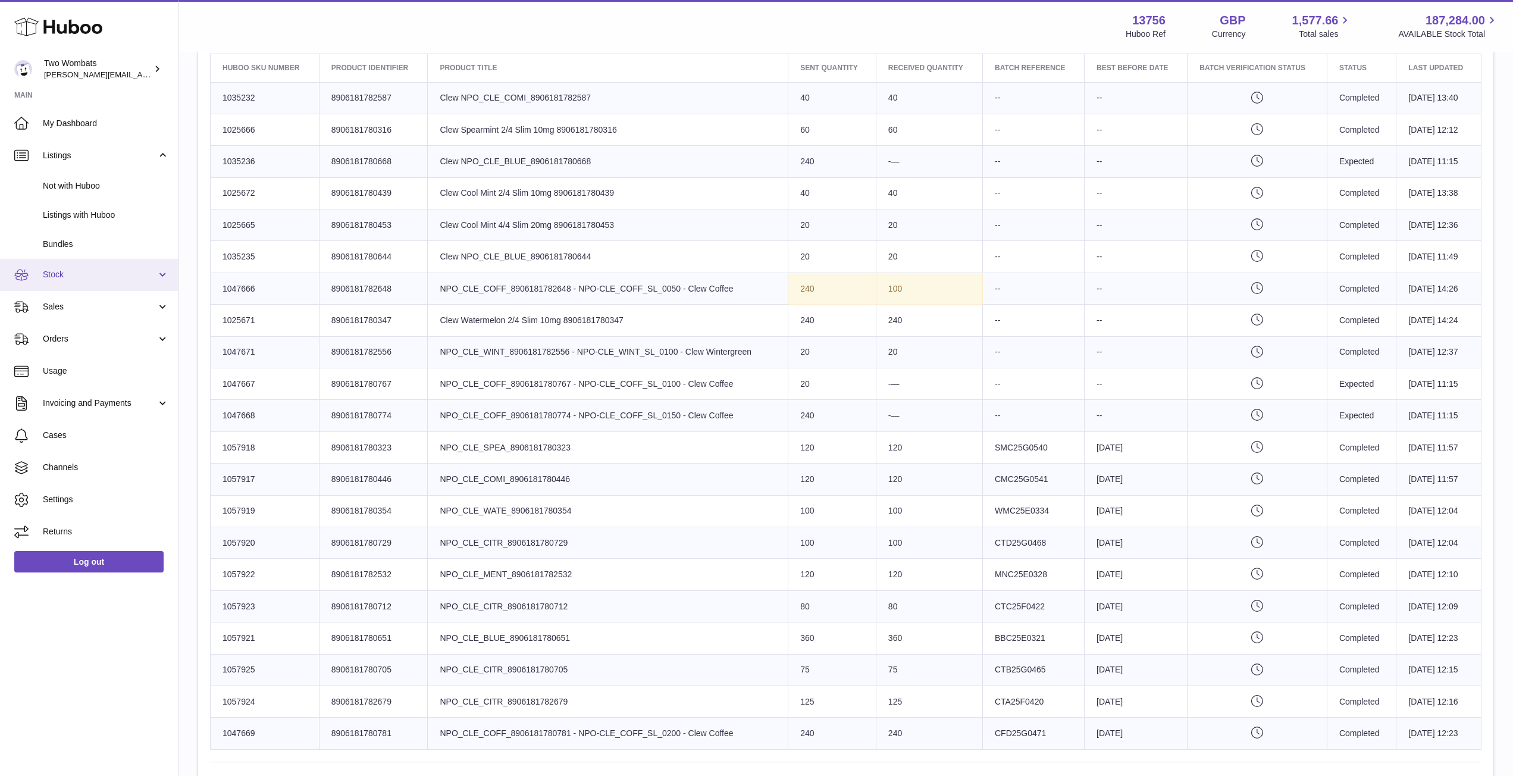
click at [102, 271] on span "Stock" at bounding box center [100, 274] width 114 height 11
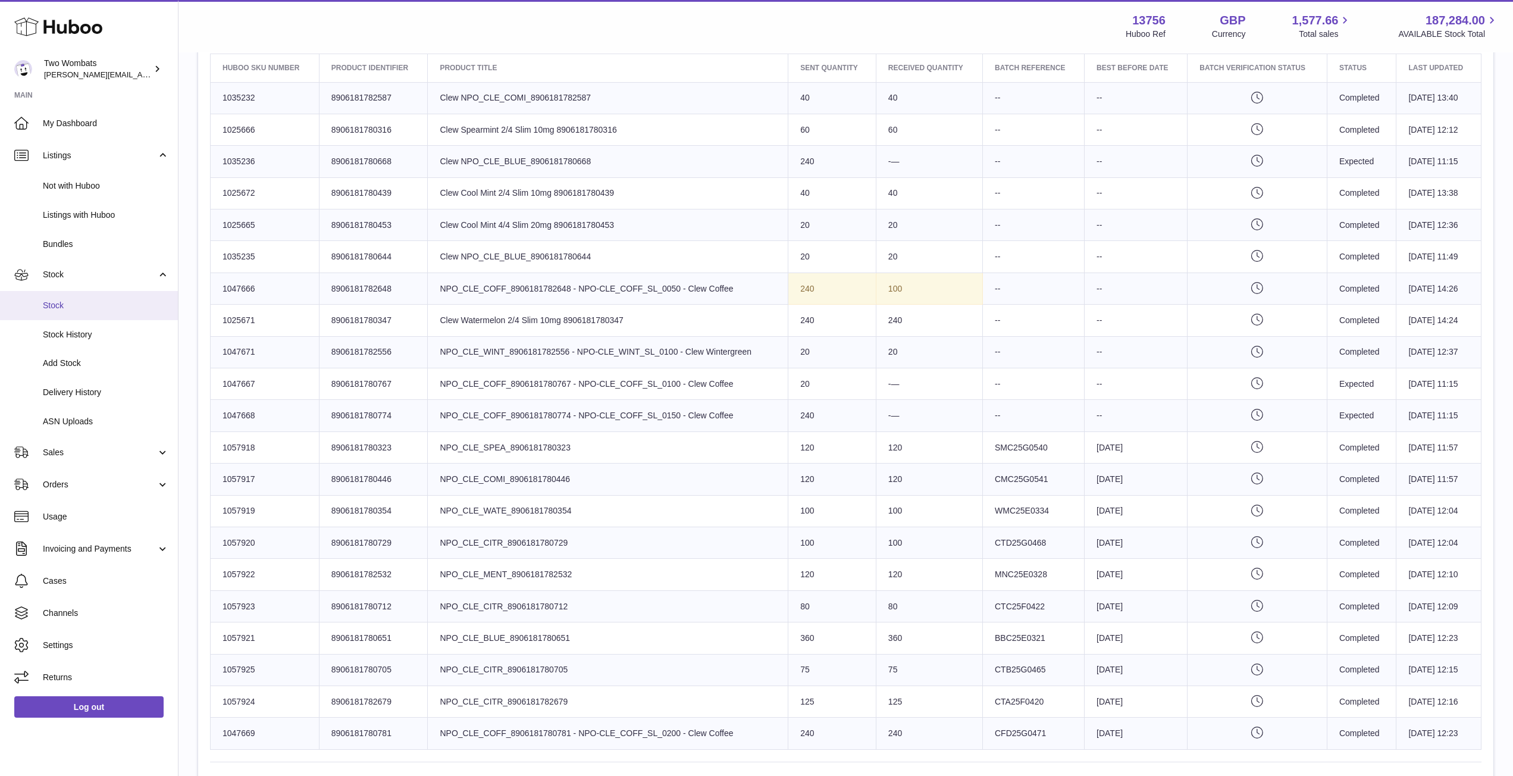
click at [74, 312] on link "Stock" at bounding box center [89, 305] width 178 height 29
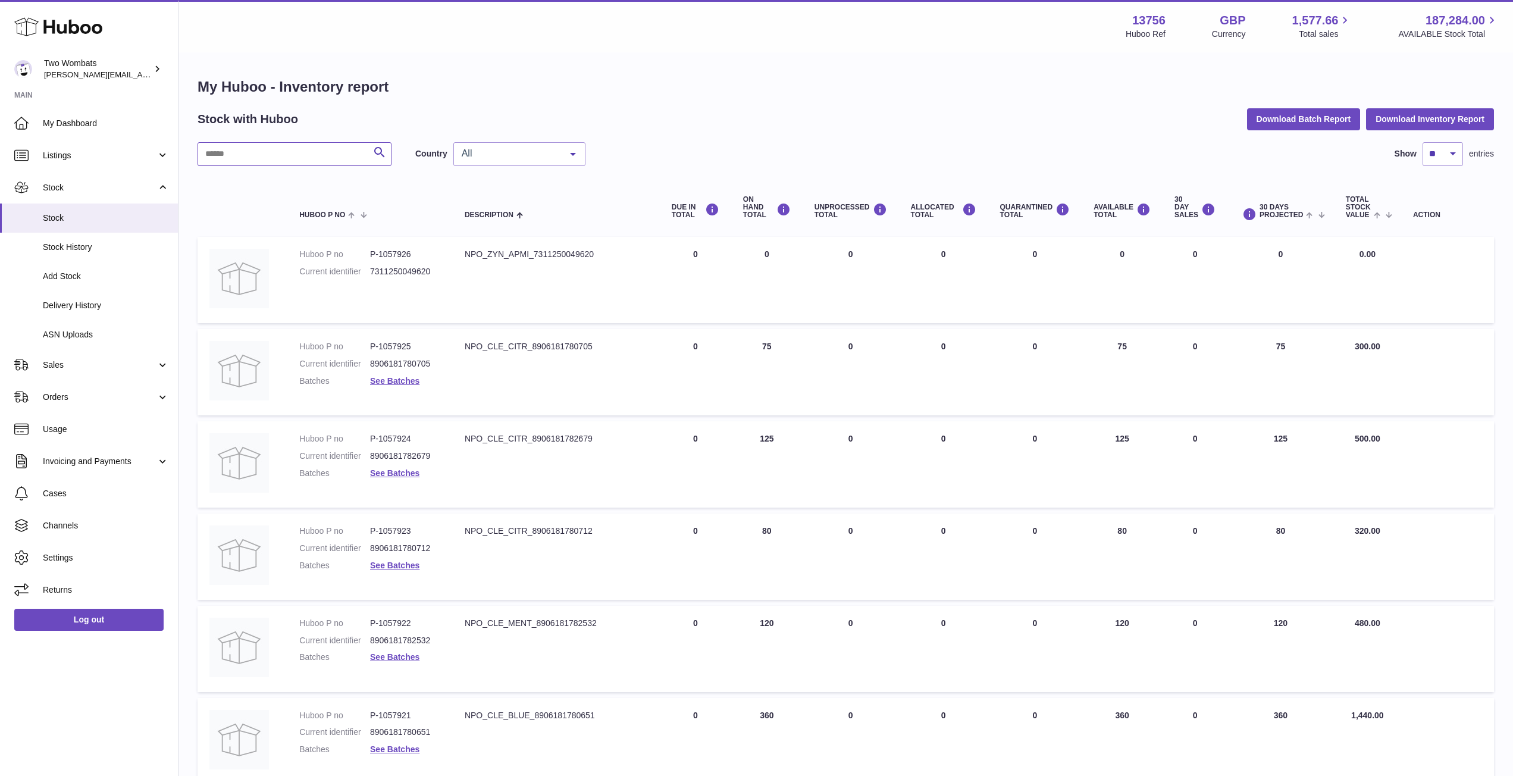
click at [270, 146] on input "text" at bounding box center [295, 154] width 194 height 24
paste input "*******"
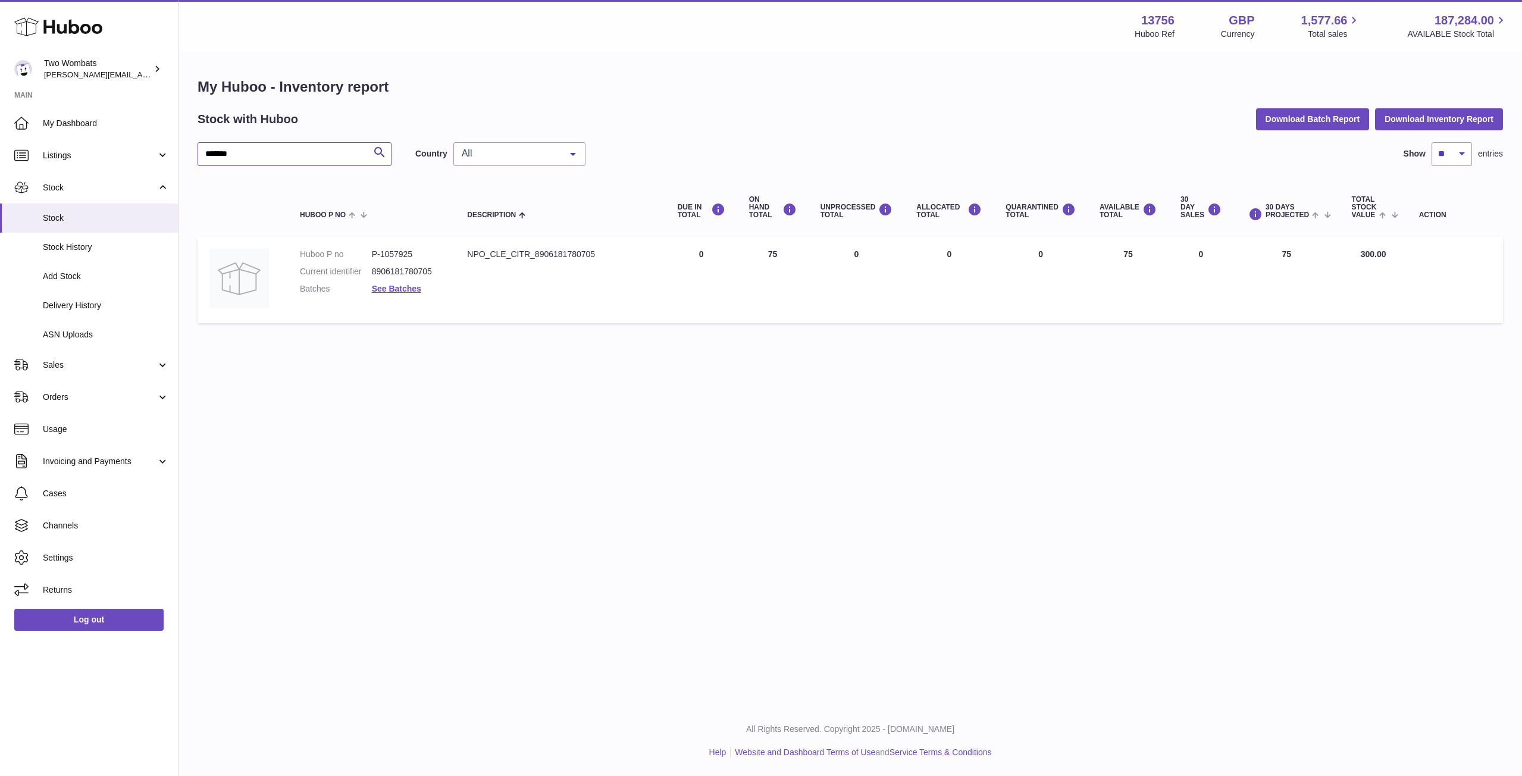
drag, startPoint x: 245, startPoint y: 154, endPoint x: 190, endPoint y: 161, distance: 55.1
click at [190, 161] on div "My Huboo - Inventory report Stock with Huboo Download Batch Report Download Inv…" at bounding box center [851, 203] width 1344 height 299
paste input "text"
type input "*******"
